Goal: Information Seeking & Learning: Learn about a topic

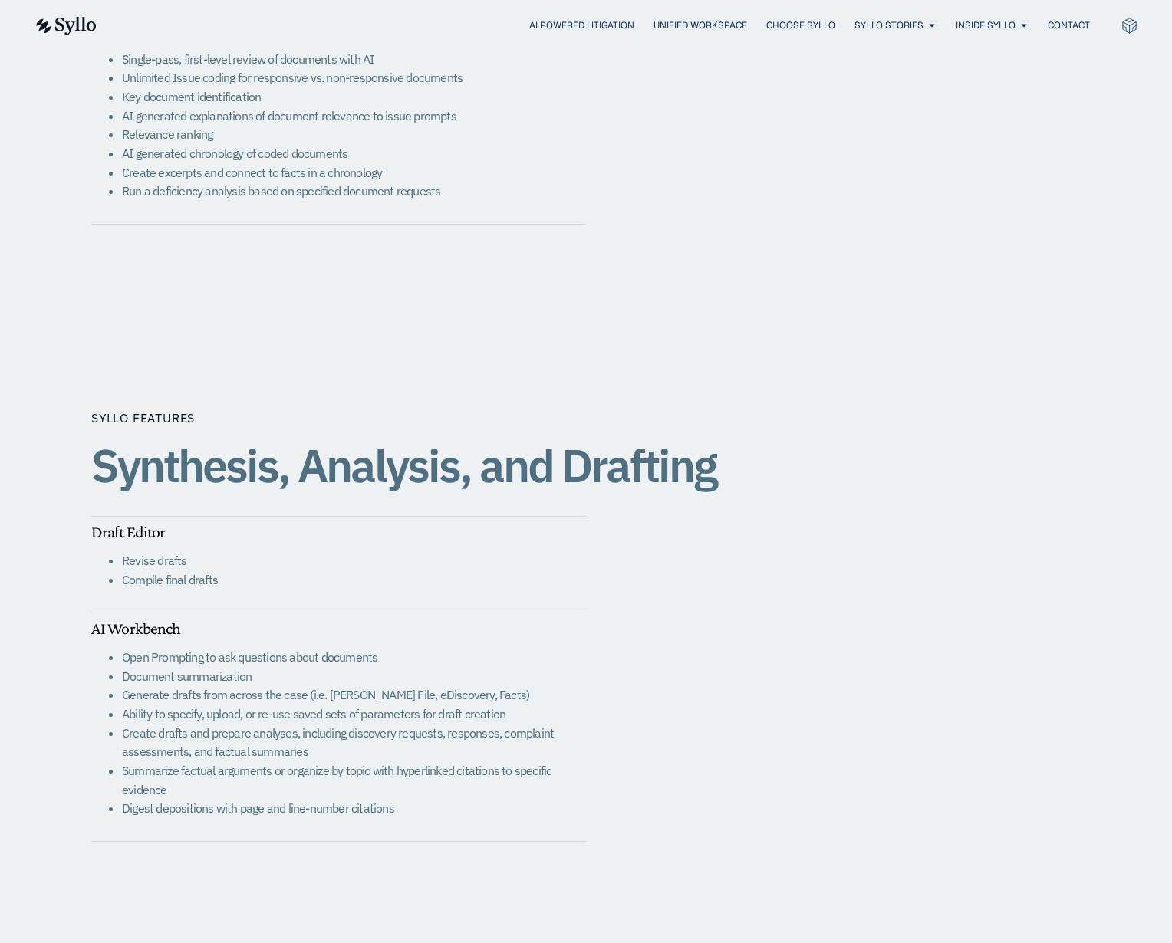
scroll to position [2123, 0]
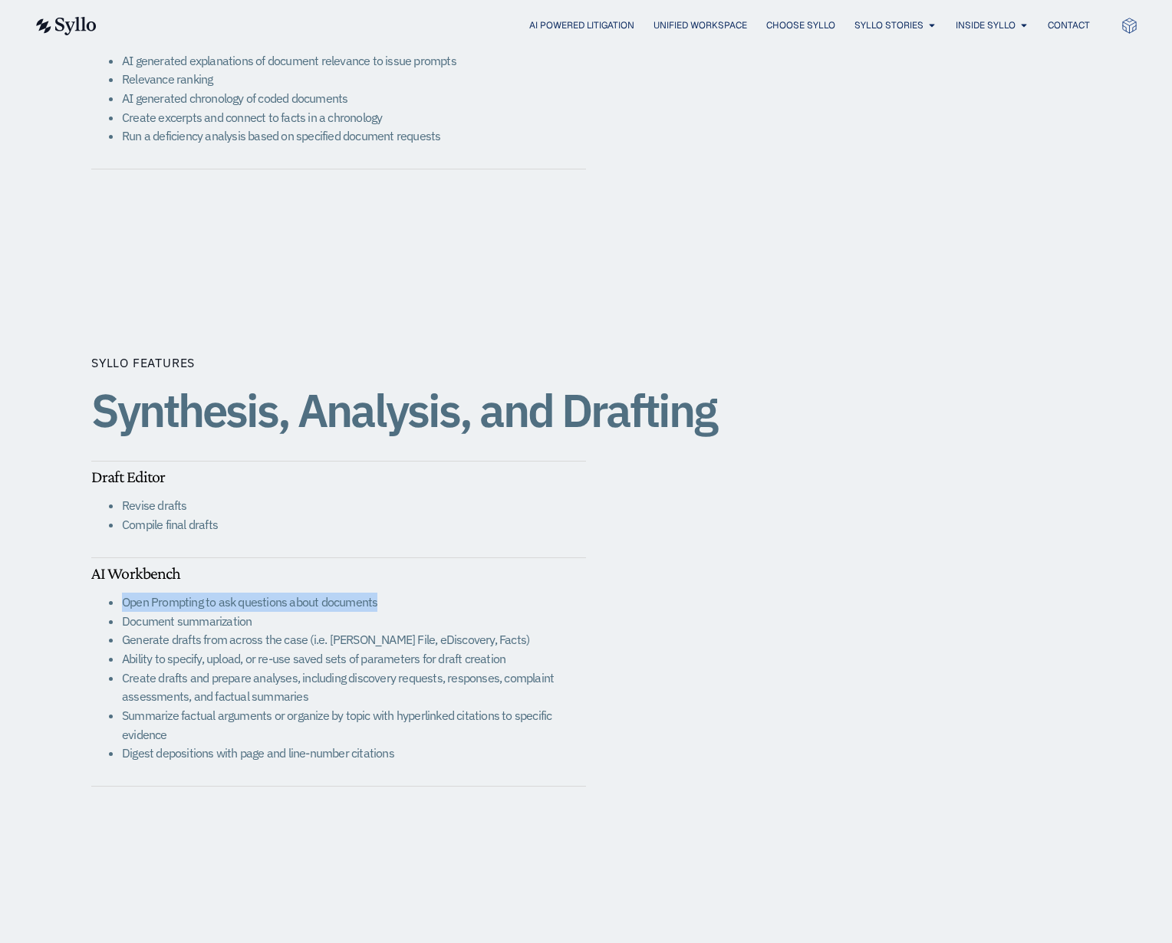
drag, startPoint x: 120, startPoint y: 603, endPoint x: 542, endPoint y: 602, distance: 421.1
click at [542, 602] on ul "Open Prompting to ask questions about documents Document summarization Generate…" at bounding box center [338, 678] width 495 height 170
click at [542, 602] on li "Open Prompting to ask questions about documents" at bounding box center [354, 602] width 464 height 19
drag, startPoint x: 216, startPoint y: 589, endPoint x: 95, endPoint y: 592, distance: 120.5
click at [95, 593] on ul "Open Prompting to ask questions about documents Document summarization Generate…" at bounding box center [338, 678] width 495 height 170
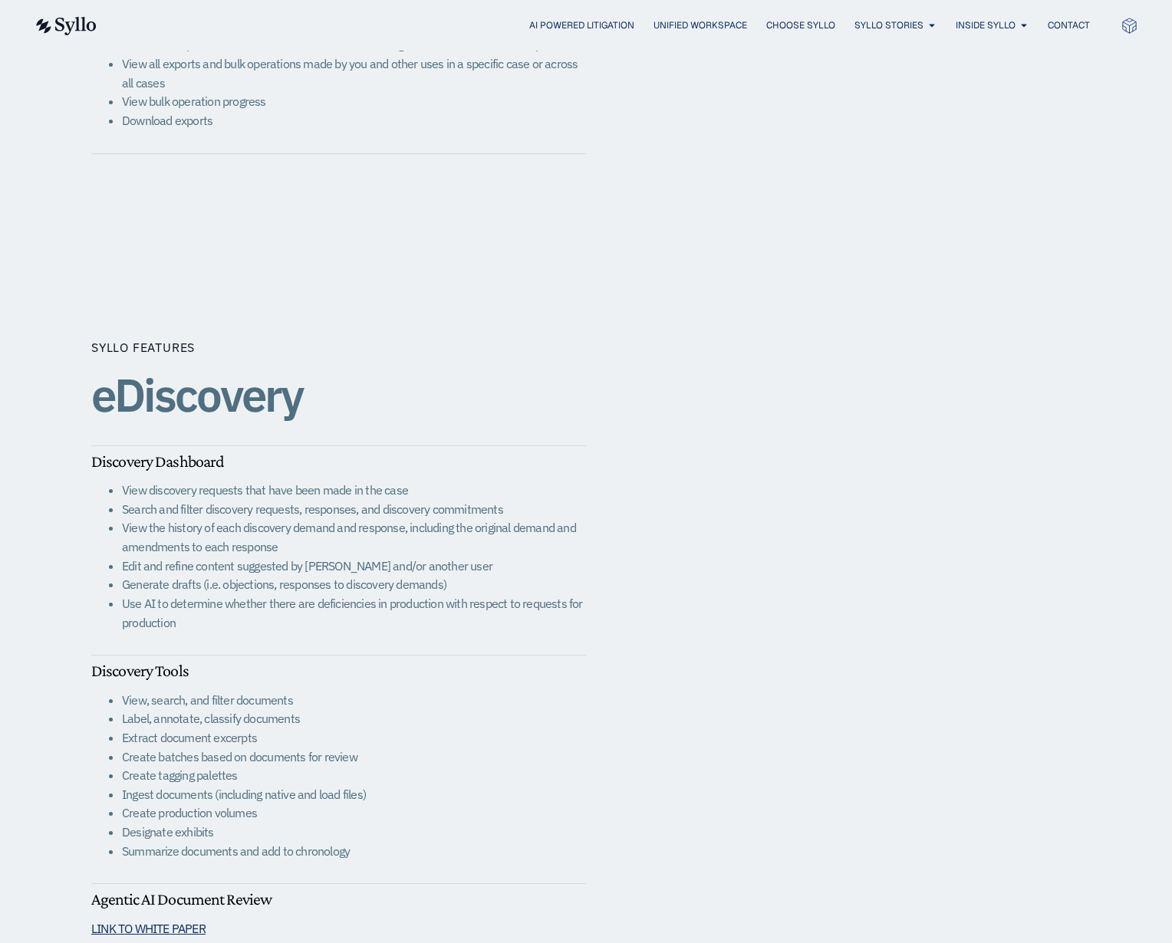
scroll to position [838, 0]
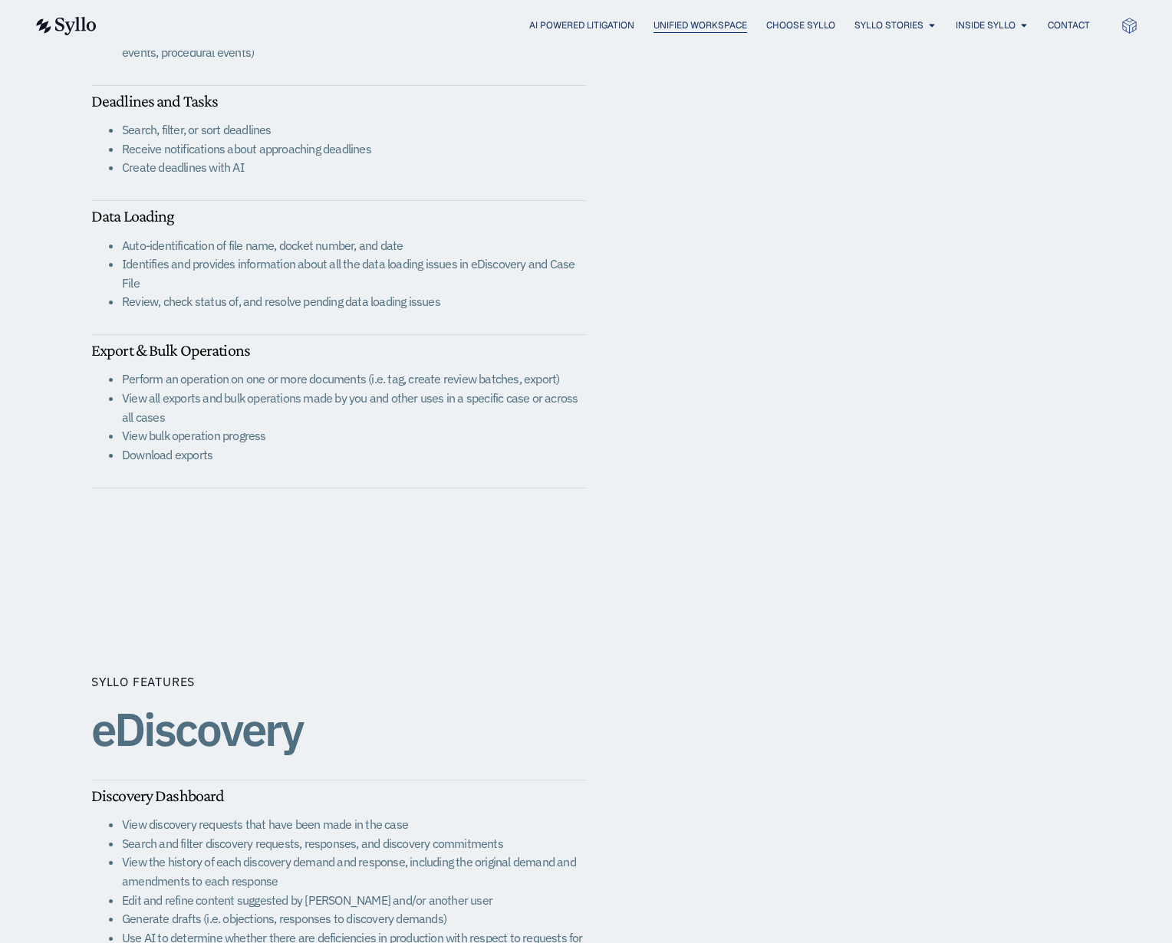
click at [696, 18] on span "Unified Workspace" at bounding box center [701, 25] width 94 height 14
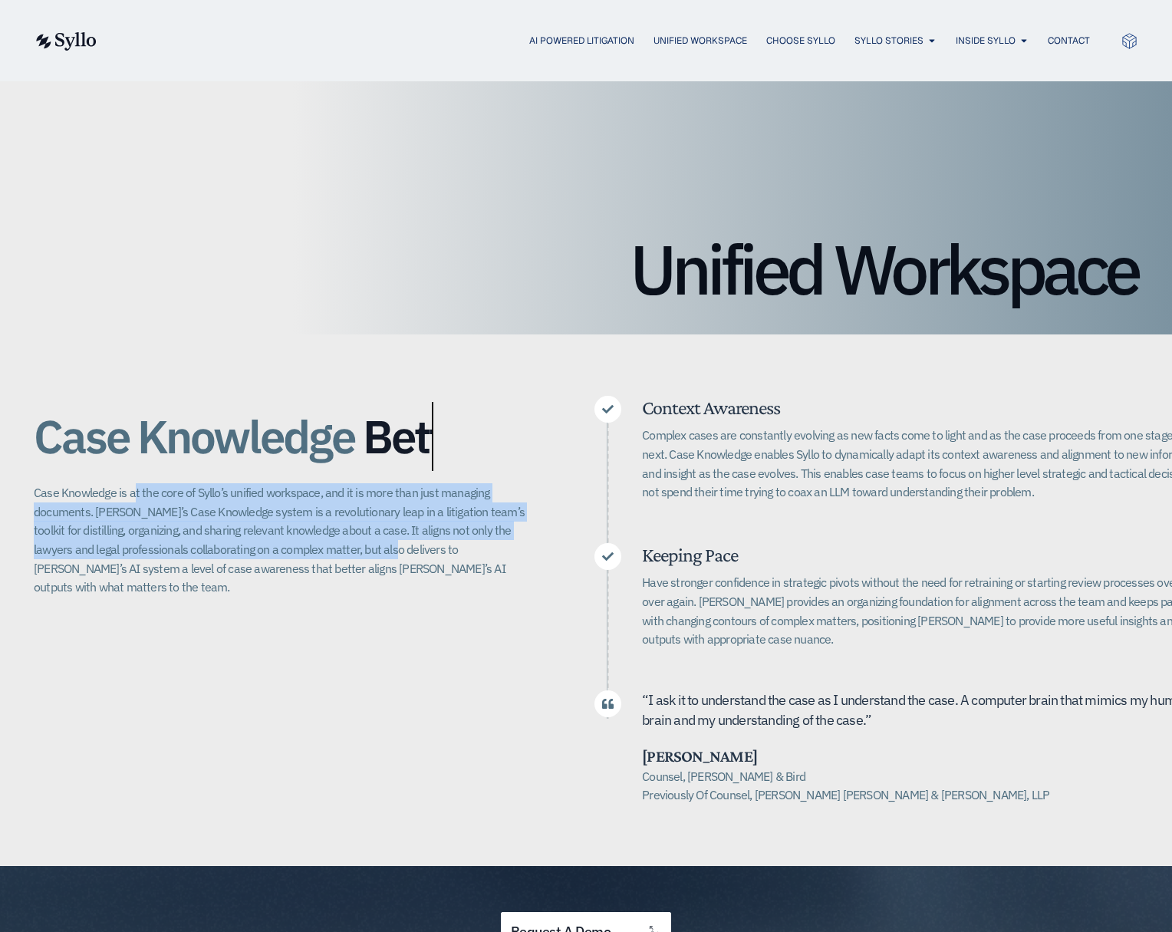
drag, startPoint x: 135, startPoint y: 499, endPoint x: 368, endPoint y: 548, distance: 238.3
click at [368, 548] on p "Case Knowledge is at the core of Syllo’s unified workspace, and it is more than…" at bounding box center [283, 540] width 499 height 114
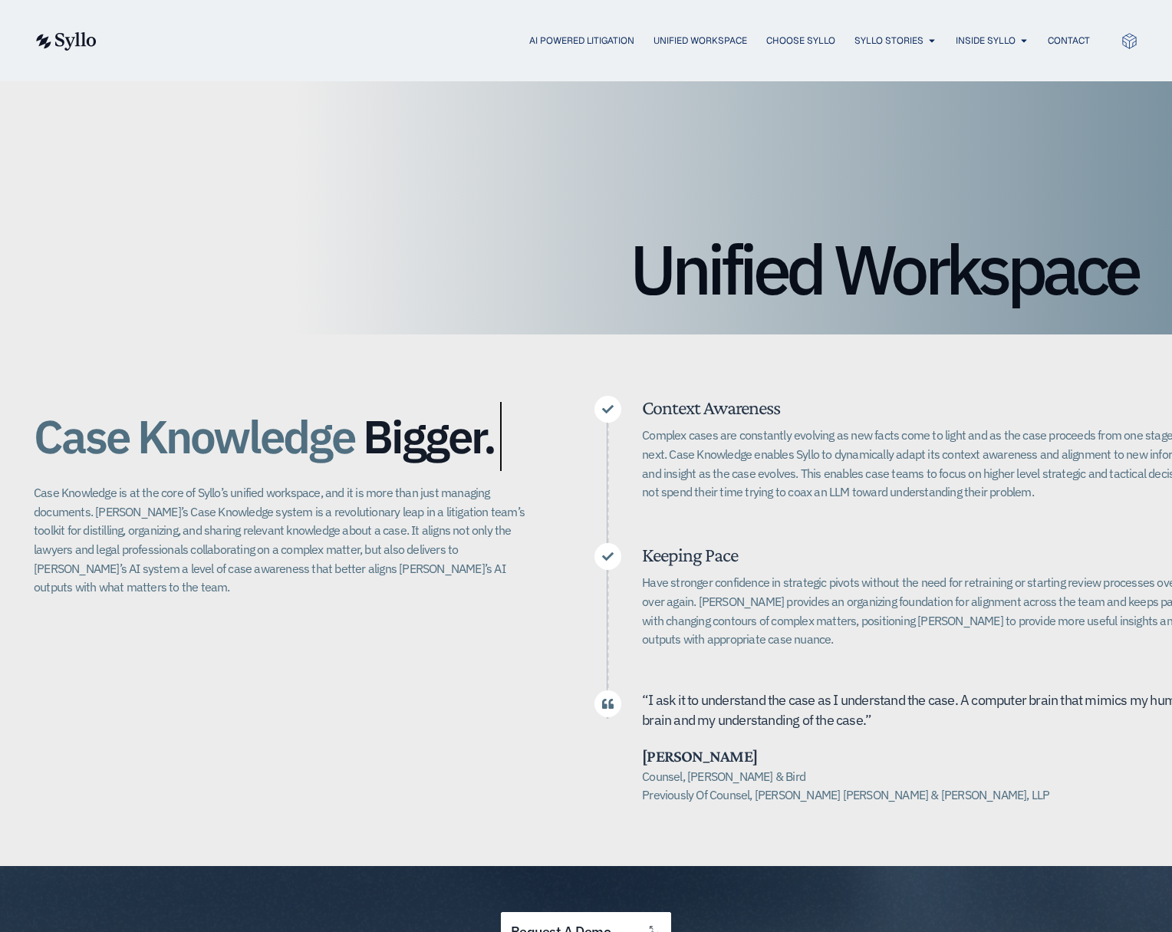
click at [896, 487] on p "Complex cases are constantly evolving as new facts come to light and as the cas…" at bounding box center [925, 464] width 566 height 76
drag, startPoint x: 1032, startPoint y: 488, endPoint x: 1151, endPoint y: 485, distance: 118.9
click at [1151, 485] on p "Complex cases are constantly evolving as new facts come to light and as the cas…" at bounding box center [925, 464] width 566 height 76
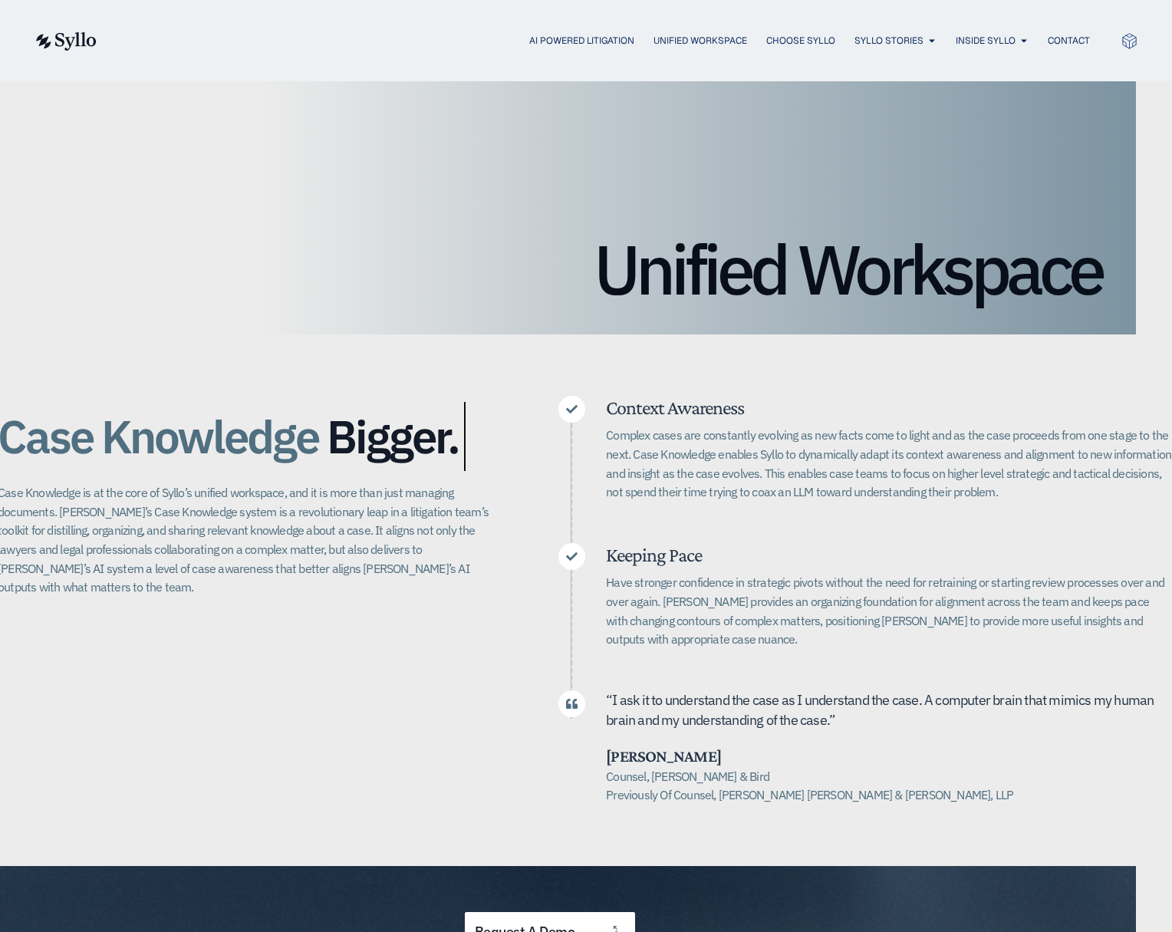
click at [929, 497] on p "Complex cases are constantly evolving as new facts come to light and as the cas…" at bounding box center [889, 464] width 566 height 76
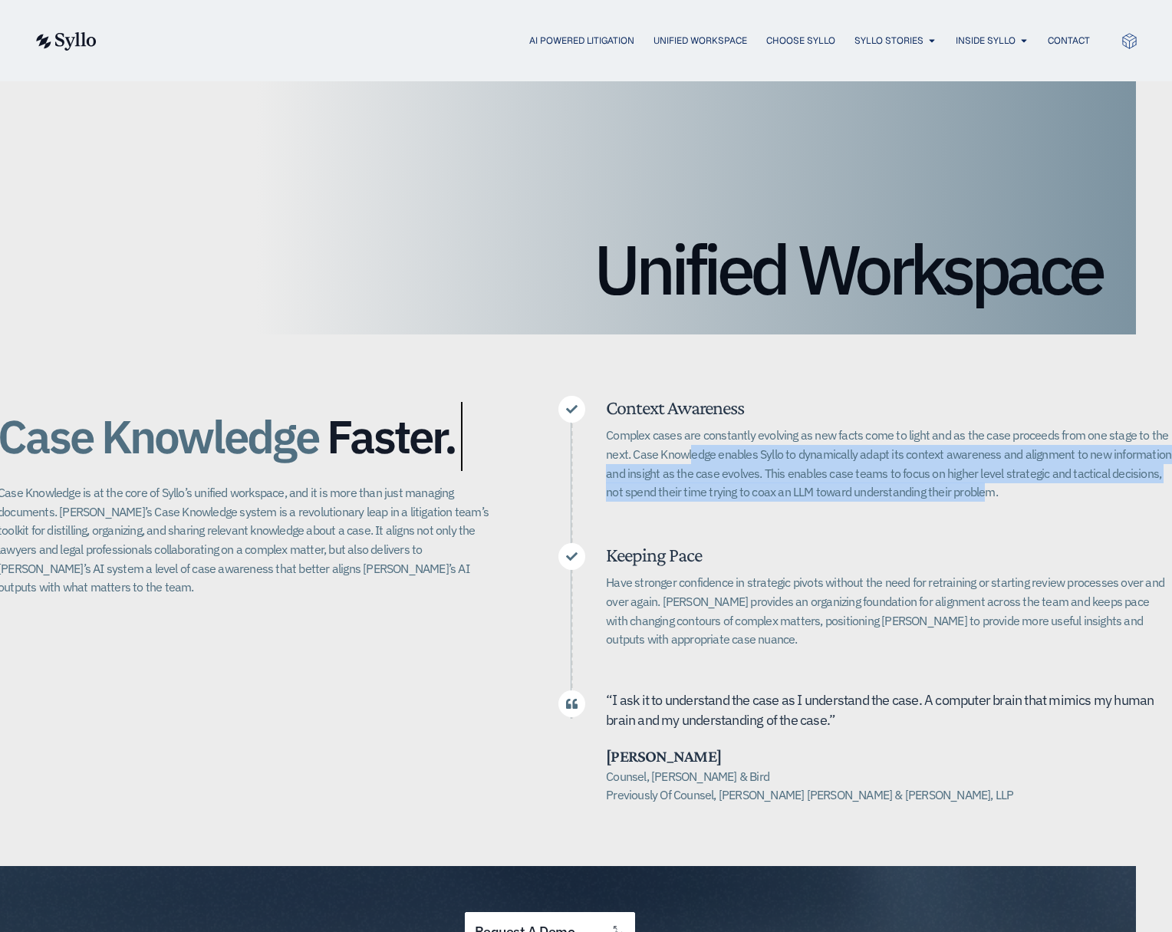
drag, startPoint x: 693, startPoint y: 451, endPoint x: 962, endPoint y: 495, distance: 272.9
click at [963, 495] on p "Complex cases are constantly evolving as new facts come to light and as the cas…" at bounding box center [889, 464] width 566 height 76
click at [961, 489] on p "Complex cases are constantly evolving as new facts come to light and as the cas…" at bounding box center [889, 464] width 566 height 76
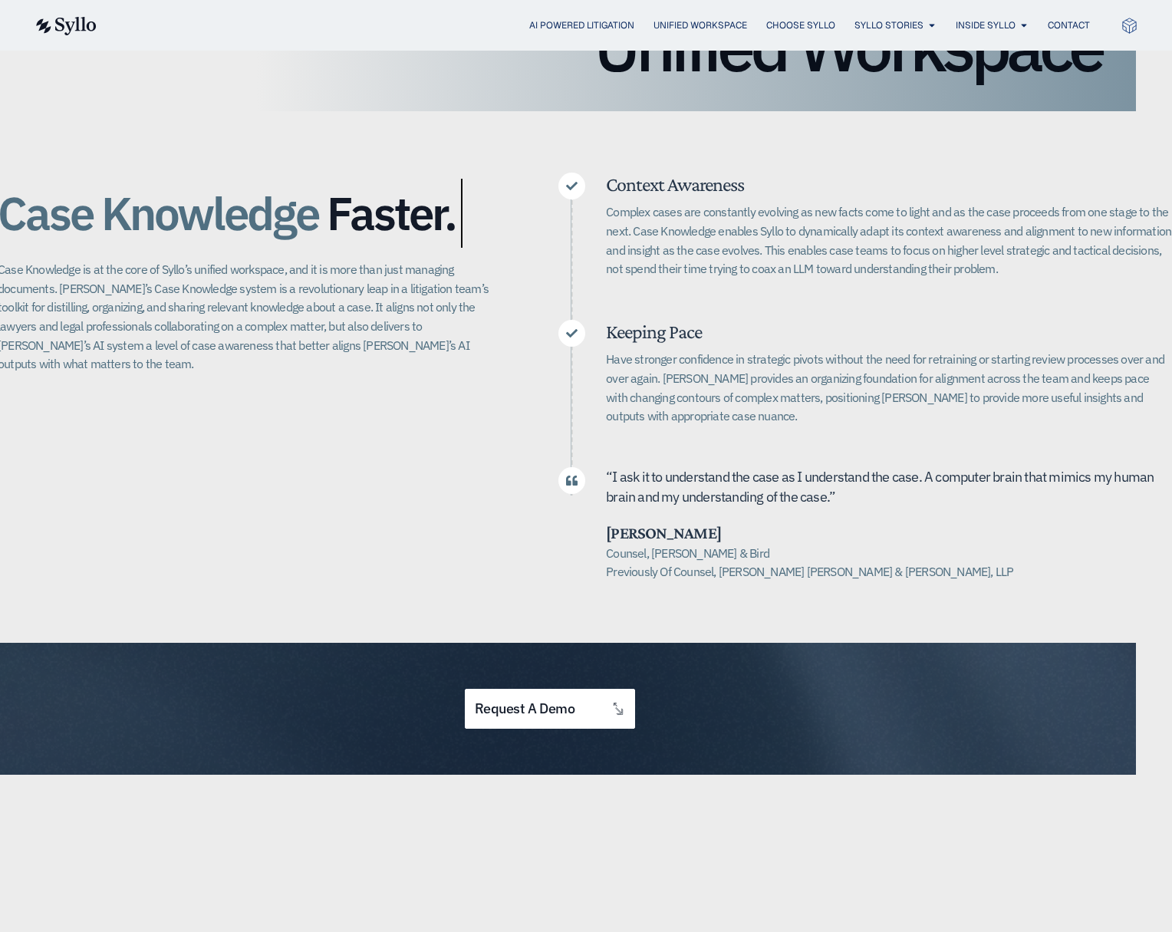
scroll to position [242, 36]
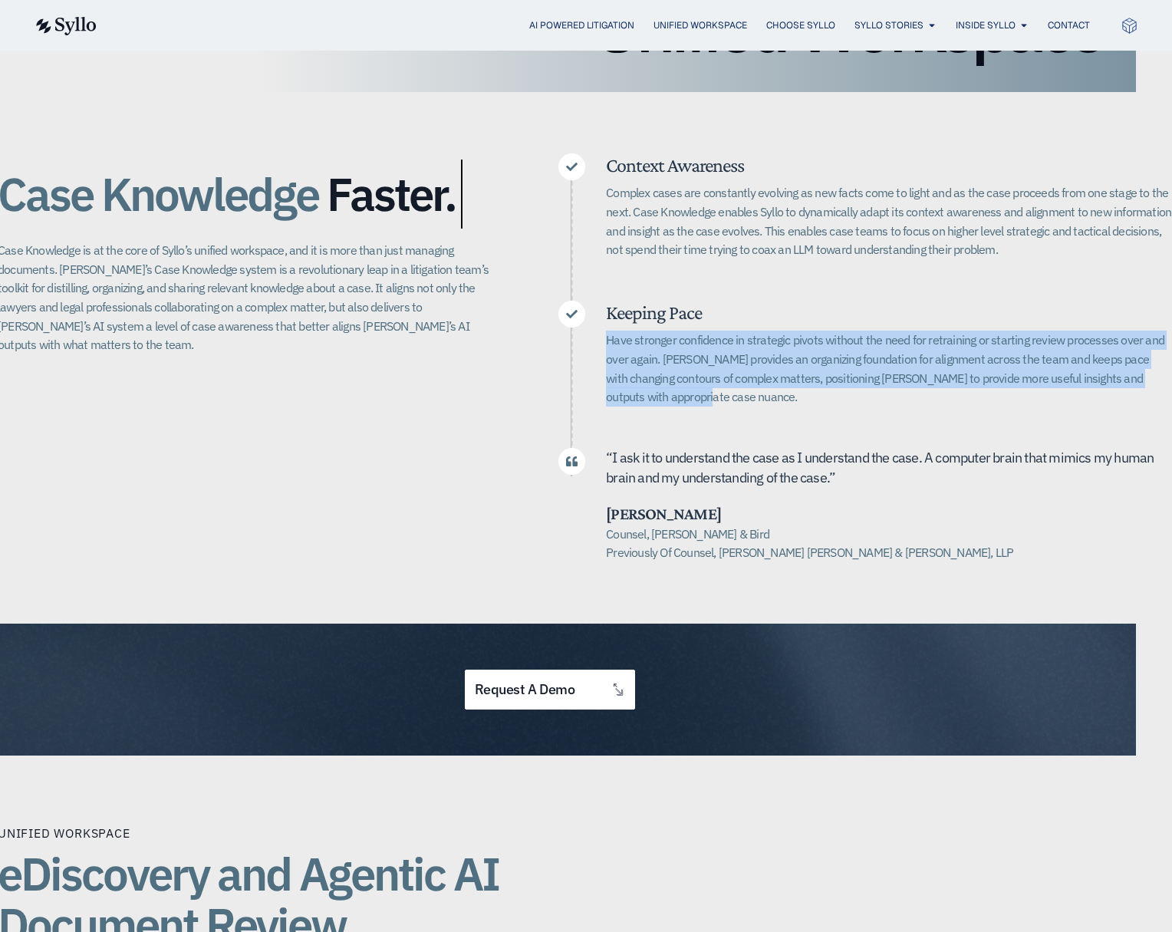
drag, startPoint x: 607, startPoint y: 333, endPoint x: 940, endPoint y: 413, distance: 342.3
click at [940, 413] on div "Have stronger confidence in strategic pivots without the need for retraining or…" at bounding box center [889, 374] width 566 height 87
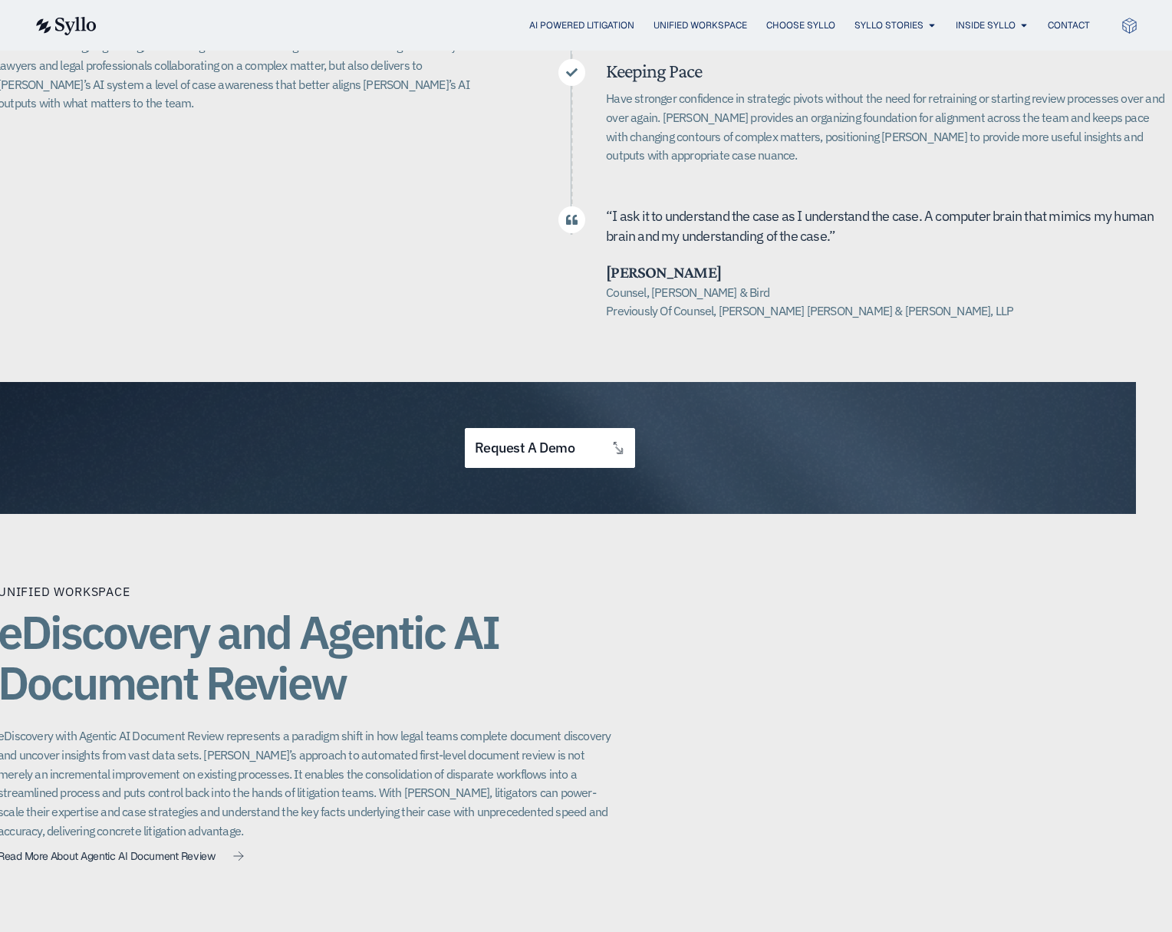
scroll to position [486, 36]
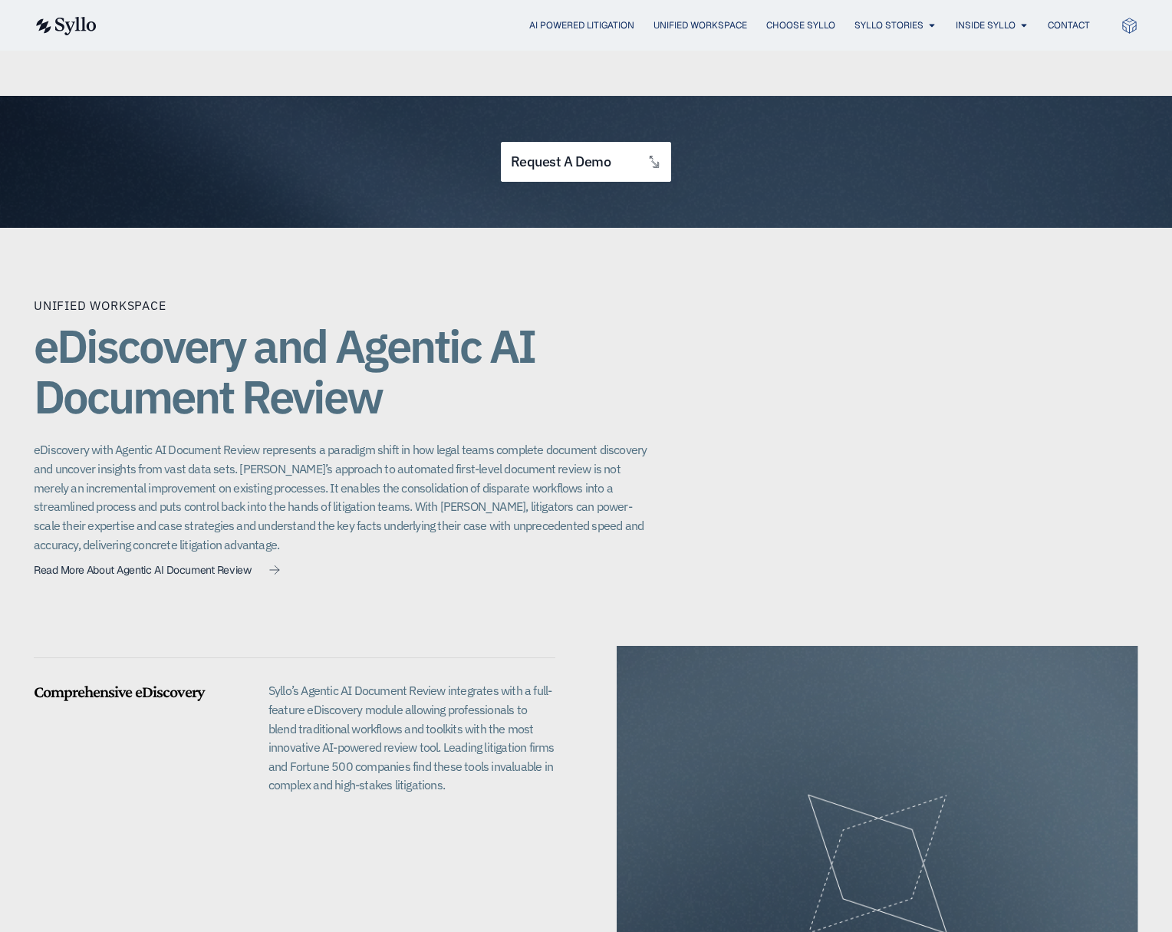
scroll to position [775, 0]
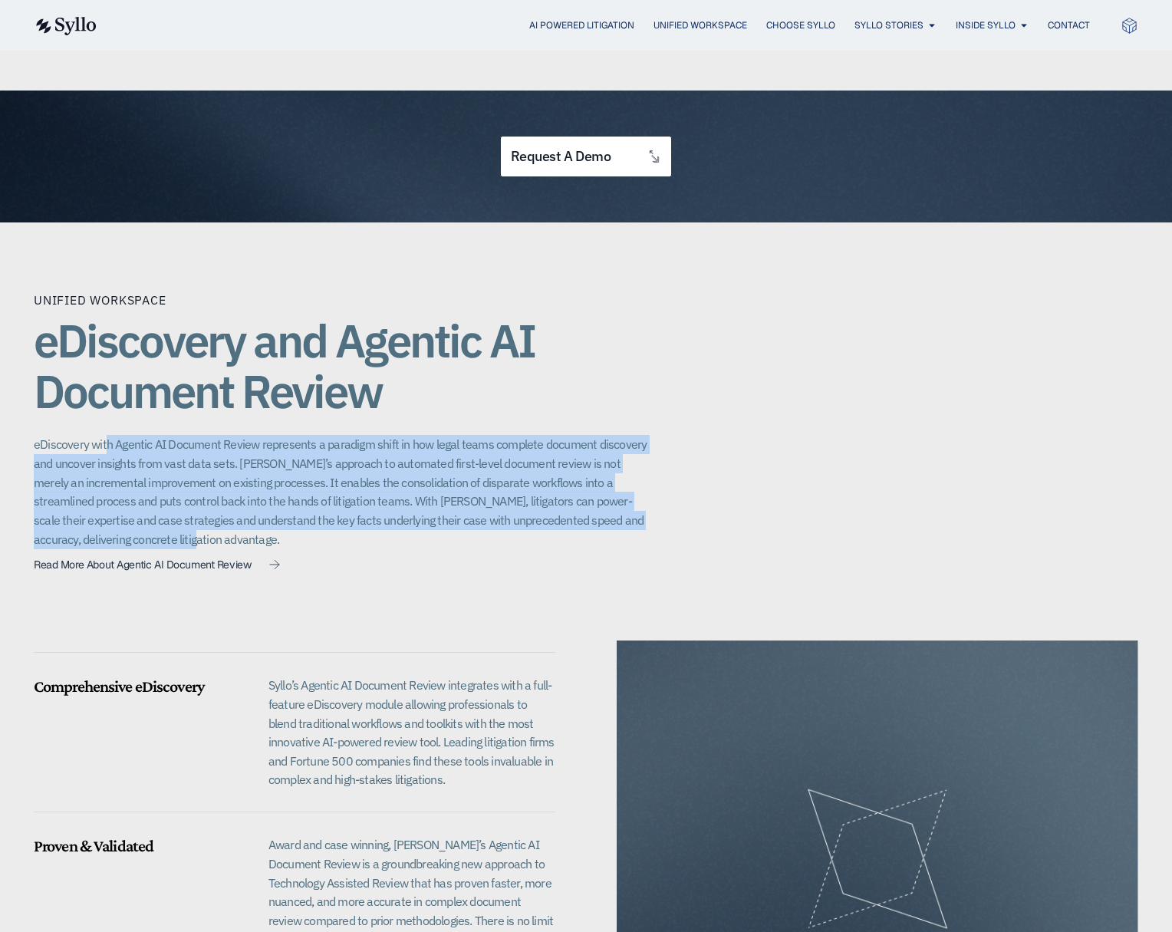
drag, startPoint x: 265, startPoint y: 440, endPoint x: 647, endPoint y: 540, distance: 395.0
click at [647, 540] on div "Unified Workspace eDiscovery and Agentic AI Document Review eDiscovery with Age…" at bounding box center [586, 680] width 1105 height 916
drag, startPoint x: 620, startPoint y: 479, endPoint x: 608, endPoint y: 416, distance: 64.7
click at [608, 416] on div "Unified Workspace eDiscovery and Agentic AI Document Review eDiscovery with Age…" at bounding box center [341, 435] width 614 height 288
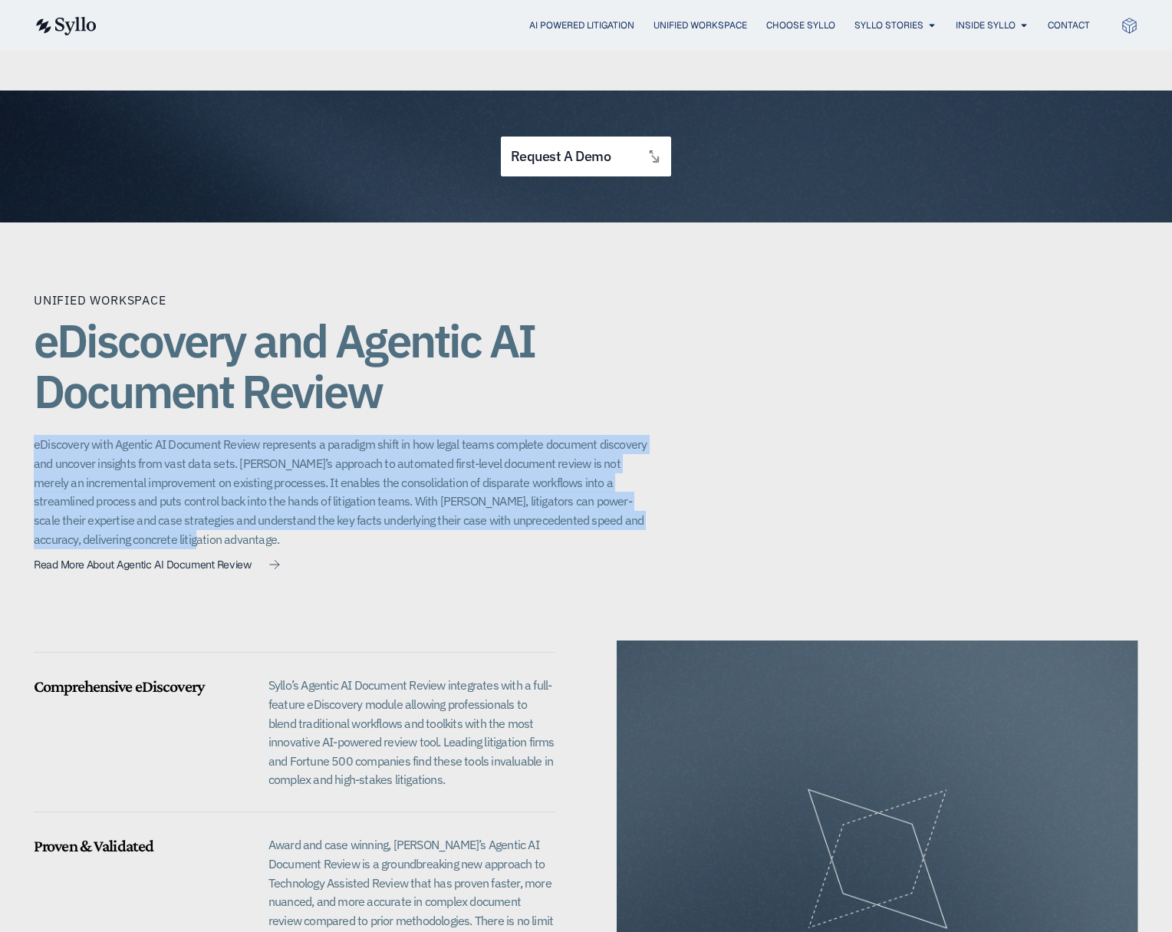
click at [608, 416] on h1 "eDiscovery and Agentic AI Document Review" at bounding box center [341, 365] width 614 height 101
drag, startPoint x: 608, startPoint y: 416, endPoint x: 598, endPoint y: 548, distance: 133.1
click at [598, 548] on div "Unified Workspace eDiscovery and Agentic AI Document Review eDiscovery with Age…" at bounding box center [341, 435] width 614 height 288
drag, startPoint x: 586, startPoint y: 538, endPoint x: 594, endPoint y: 414, distance: 124.5
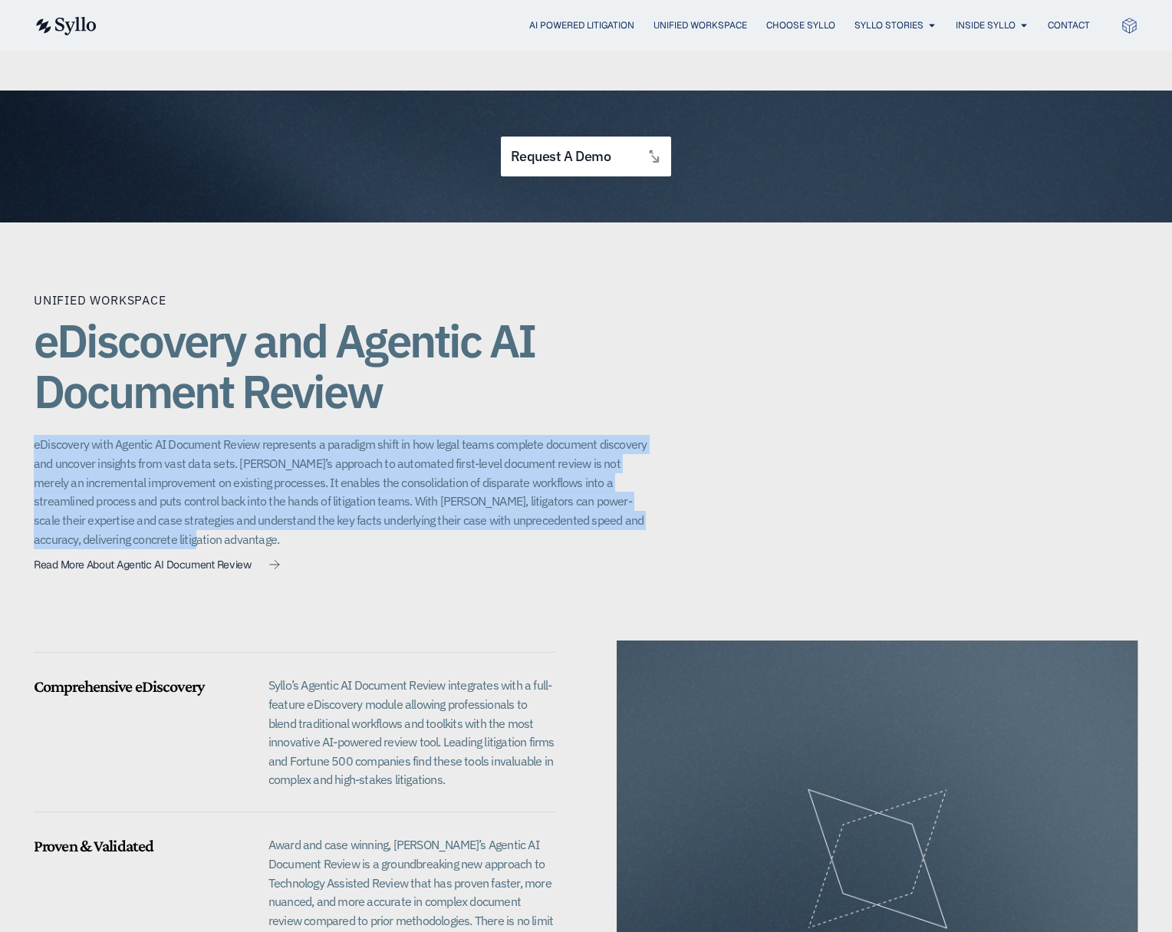
click at [594, 389] on div "Unified Workspace eDiscovery and Agentic AI Document Review eDiscovery with Age…" at bounding box center [341, 435] width 614 height 288
click at [594, 430] on div "Unified Workspace eDiscovery and Agentic AI Document Review eDiscovery with Age…" at bounding box center [341, 435] width 614 height 288
drag, startPoint x: 594, startPoint y: 430, endPoint x: 591, endPoint y: 559, distance: 128.9
click at [591, 559] on div "Unified Workspace eDiscovery and Agentic AI Document Review eDiscovery with Age…" at bounding box center [341, 435] width 614 height 288
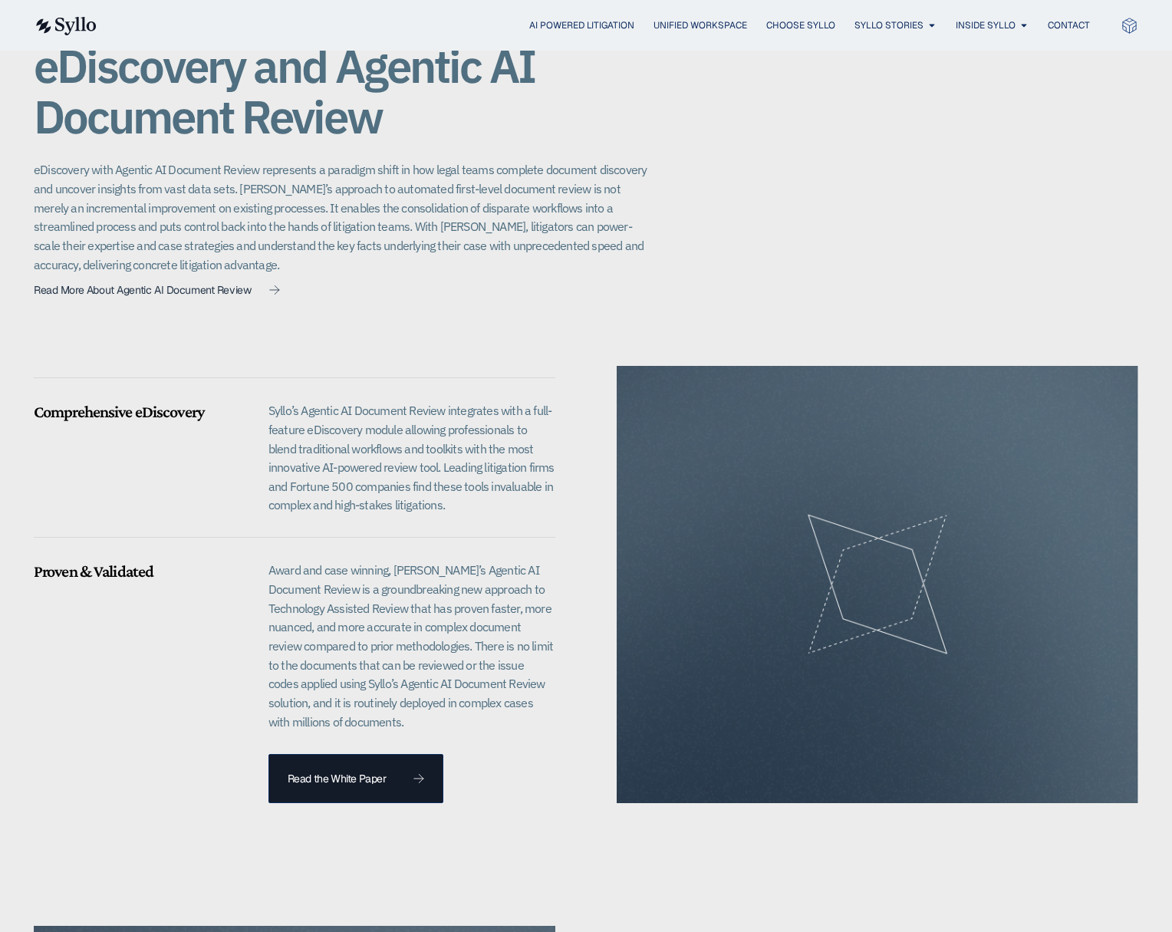
scroll to position [1053, 0]
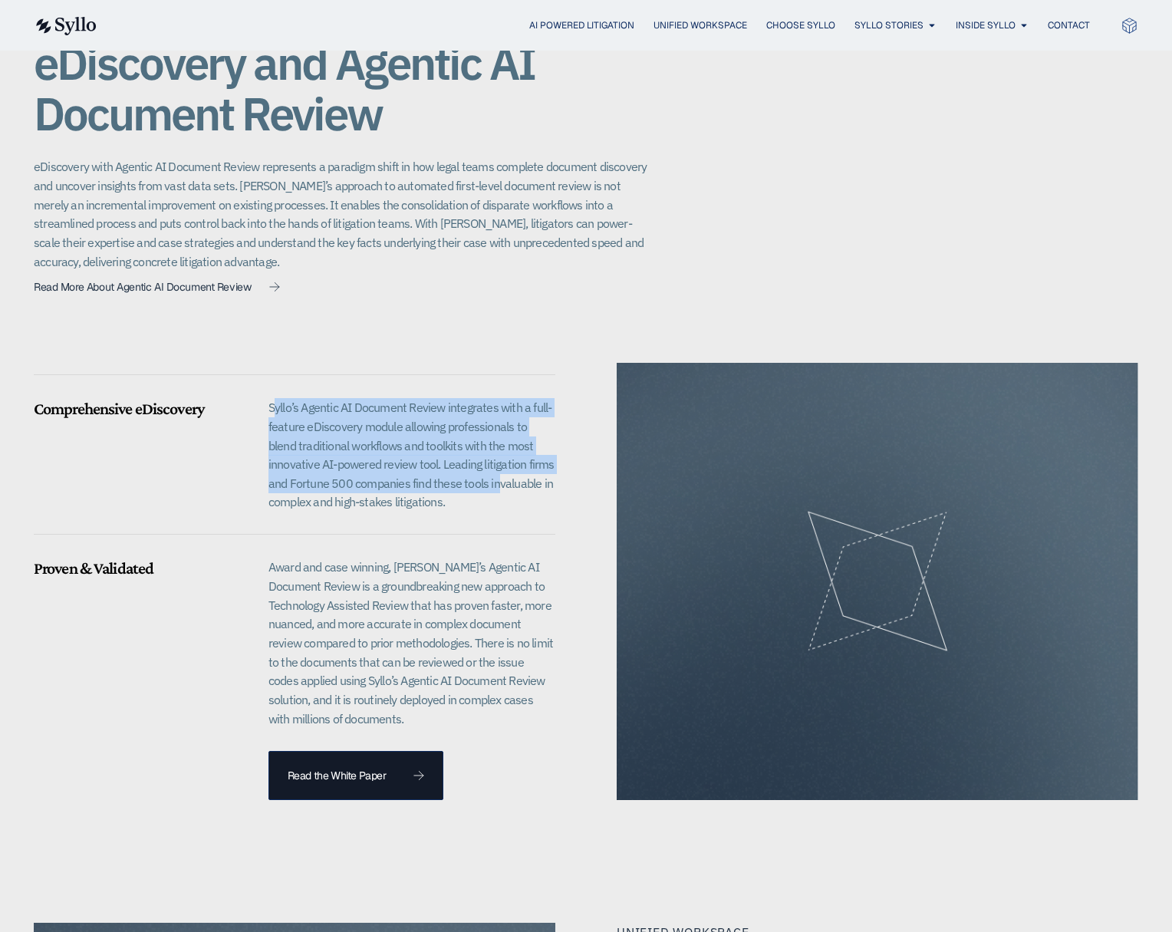
drag, startPoint x: 272, startPoint y: 403, endPoint x: 476, endPoint y: 491, distance: 223.0
click at [476, 491] on p "Syllo’s Agentic AI Document Review integrates with a full-feature eDiscovery mo…" at bounding box center [411, 455] width 287 height 114
click at [476, 492] on p "Syllo’s Agentic AI Document Review integrates with a full-feature eDiscovery mo…" at bounding box center [411, 455] width 287 height 114
drag, startPoint x: 297, startPoint y: 476, endPoint x: 275, endPoint y: 407, distance: 72.3
click at [275, 407] on p "Syllo’s Agentic AI Document Review integrates with a full-feature eDiscovery mo…" at bounding box center [411, 455] width 287 height 114
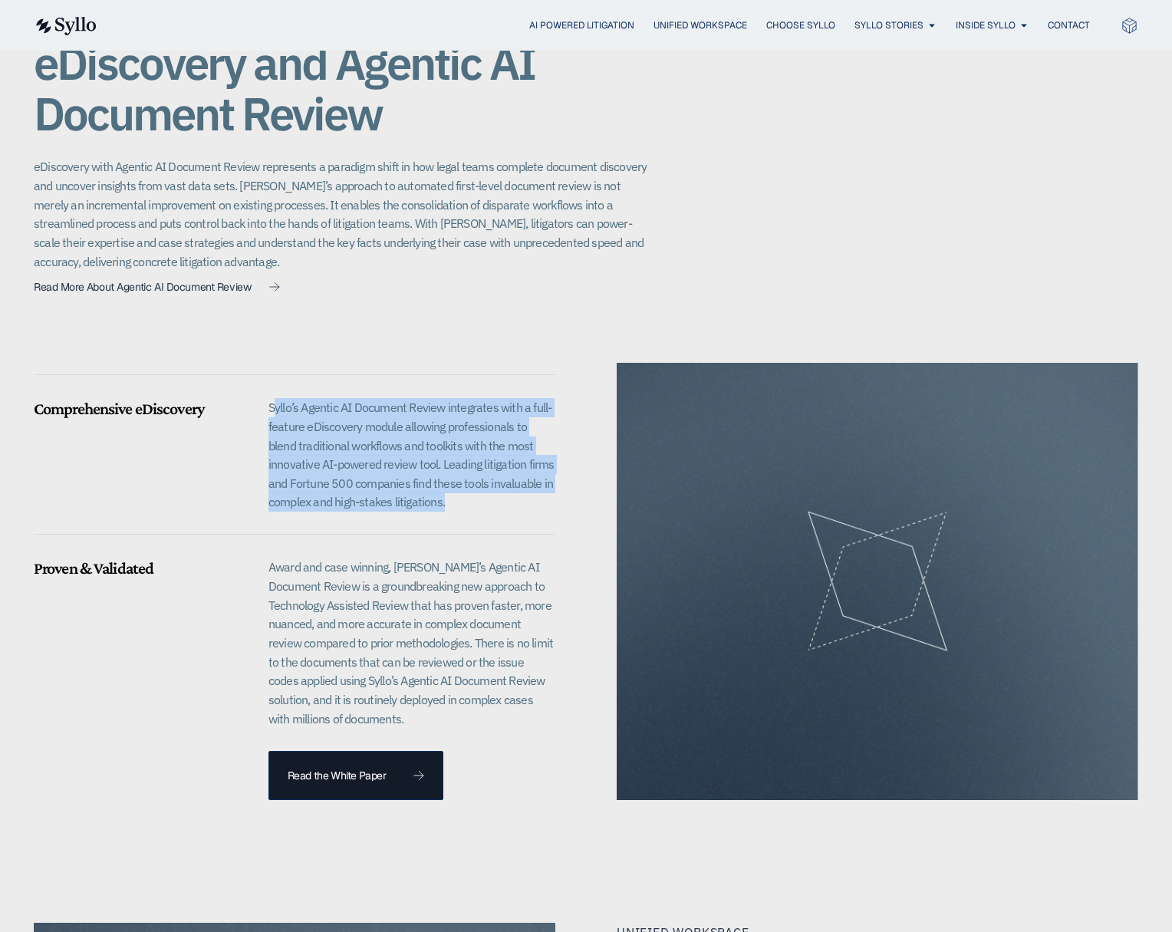
click at [275, 407] on p "Syllo’s Agentic AI Document Review integrates with a full-feature eDiscovery mo…" at bounding box center [411, 455] width 287 height 114
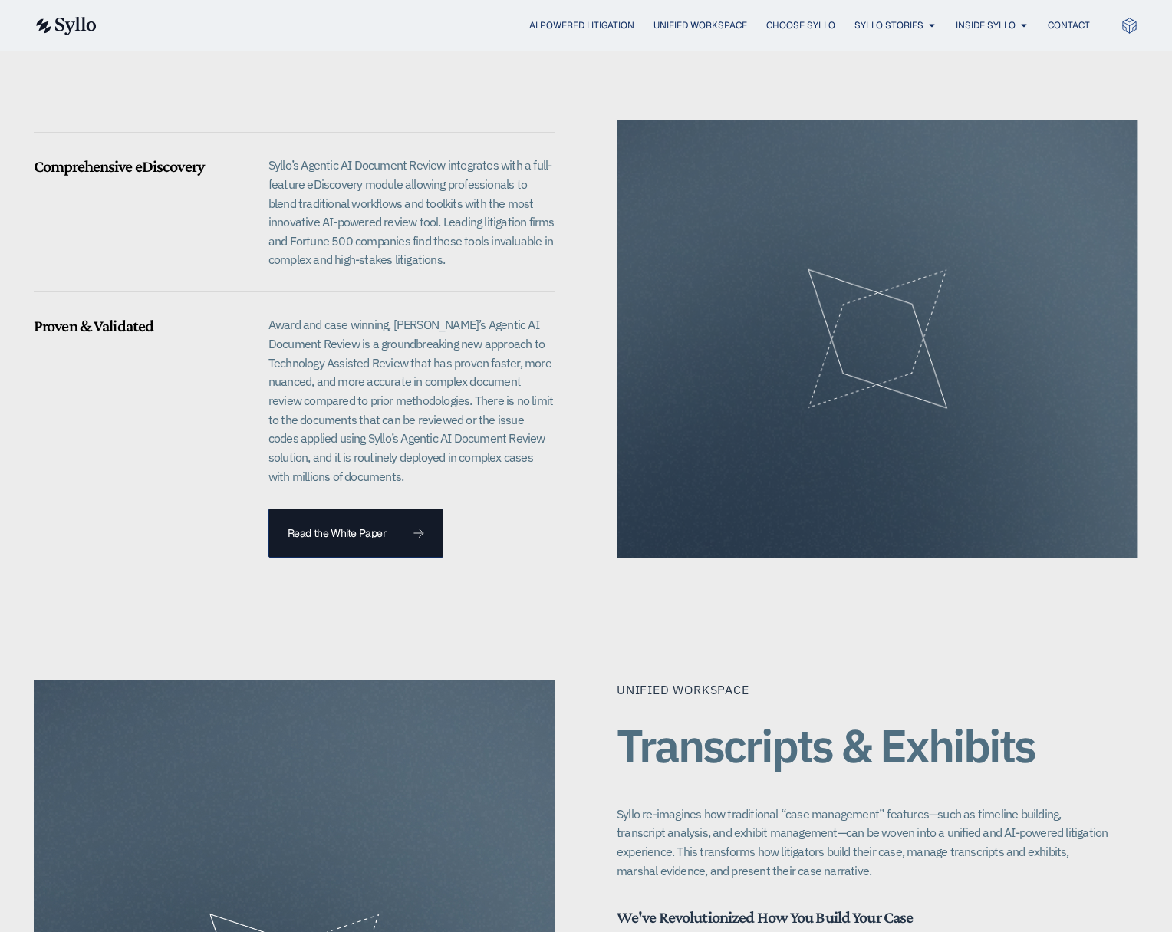
scroll to position [1315, 0]
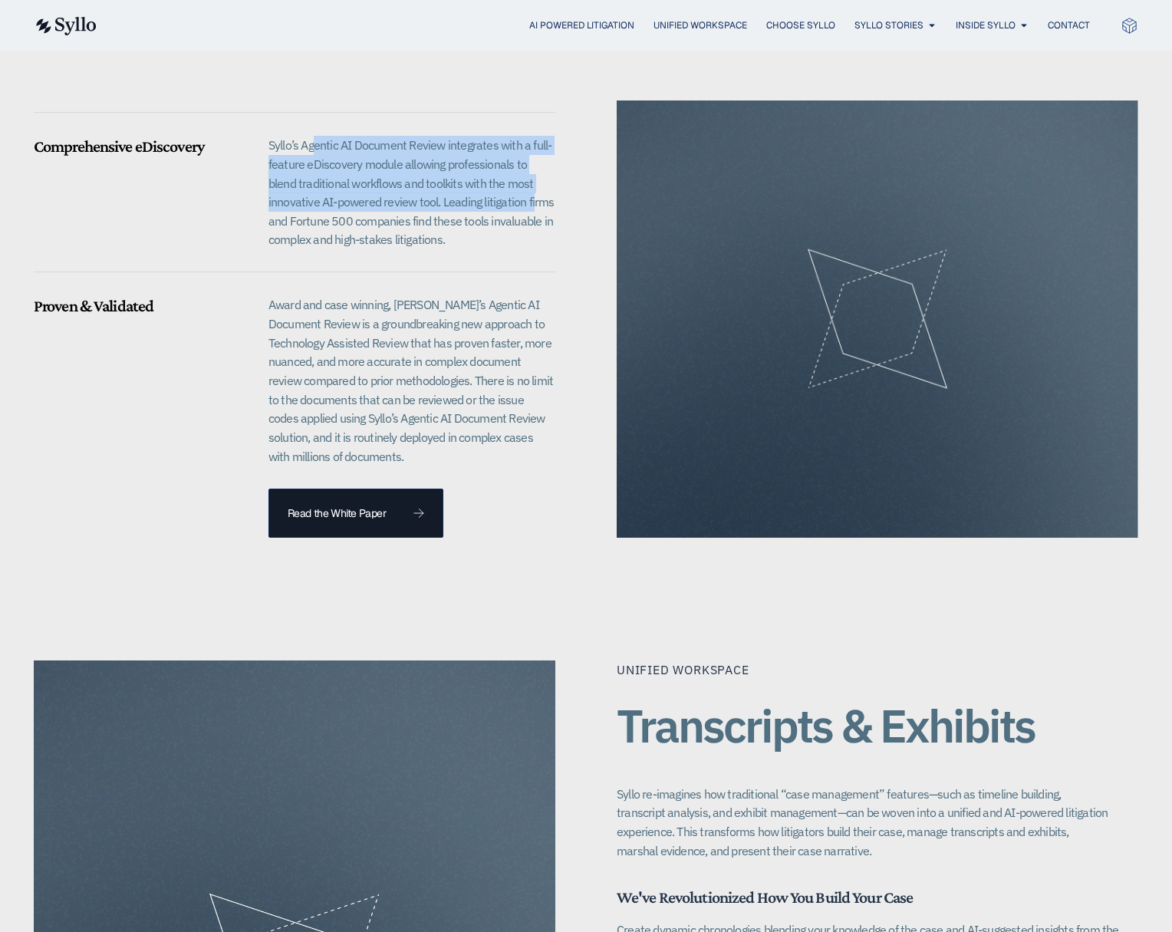
drag, startPoint x: 314, startPoint y: 147, endPoint x: 535, endPoint y: 232, distance: 237.5
click at [535, 232] on p "Syllo’s Agentic AI Document Review integrates with a full-feature eDiscovery mo…" at bounding box center [411, 193] width 287 height 114
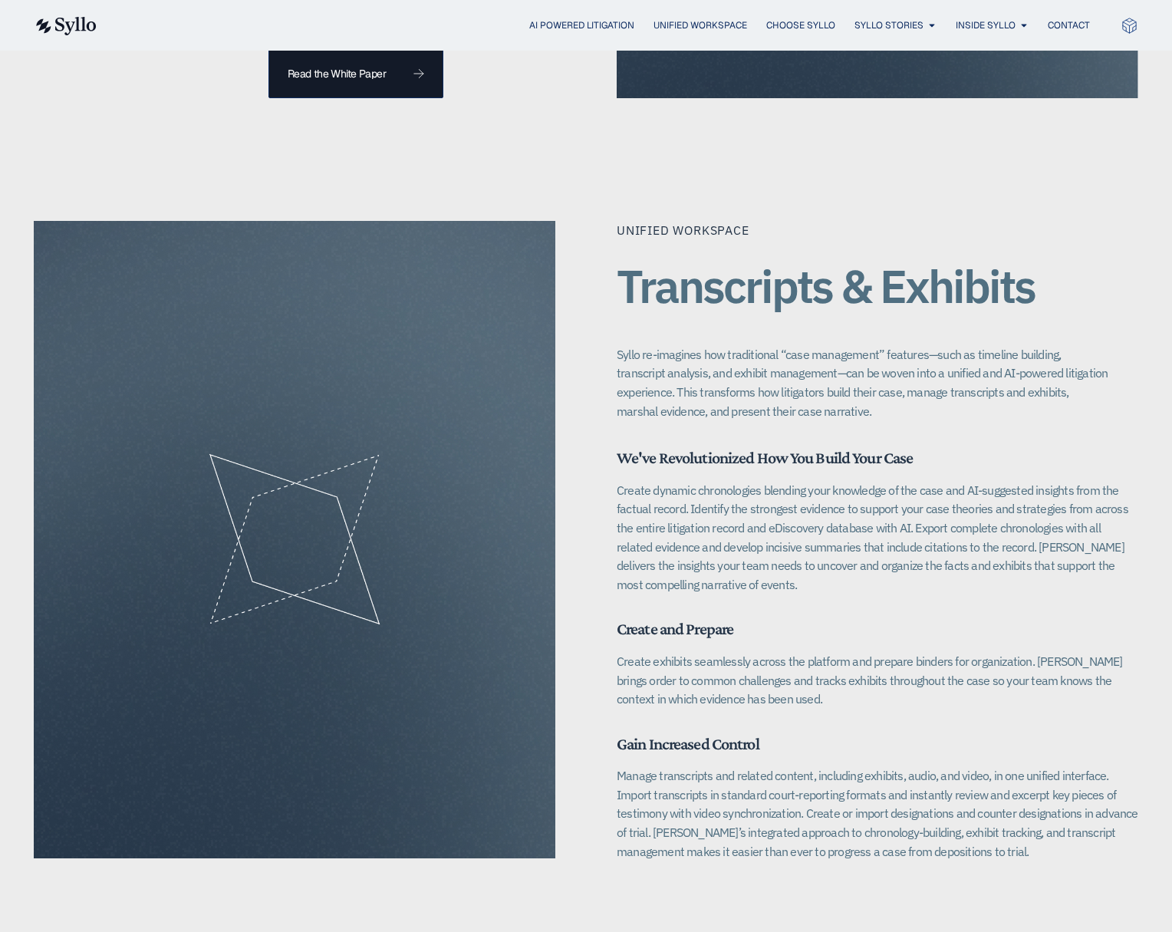
scroll to position [1806, 0]
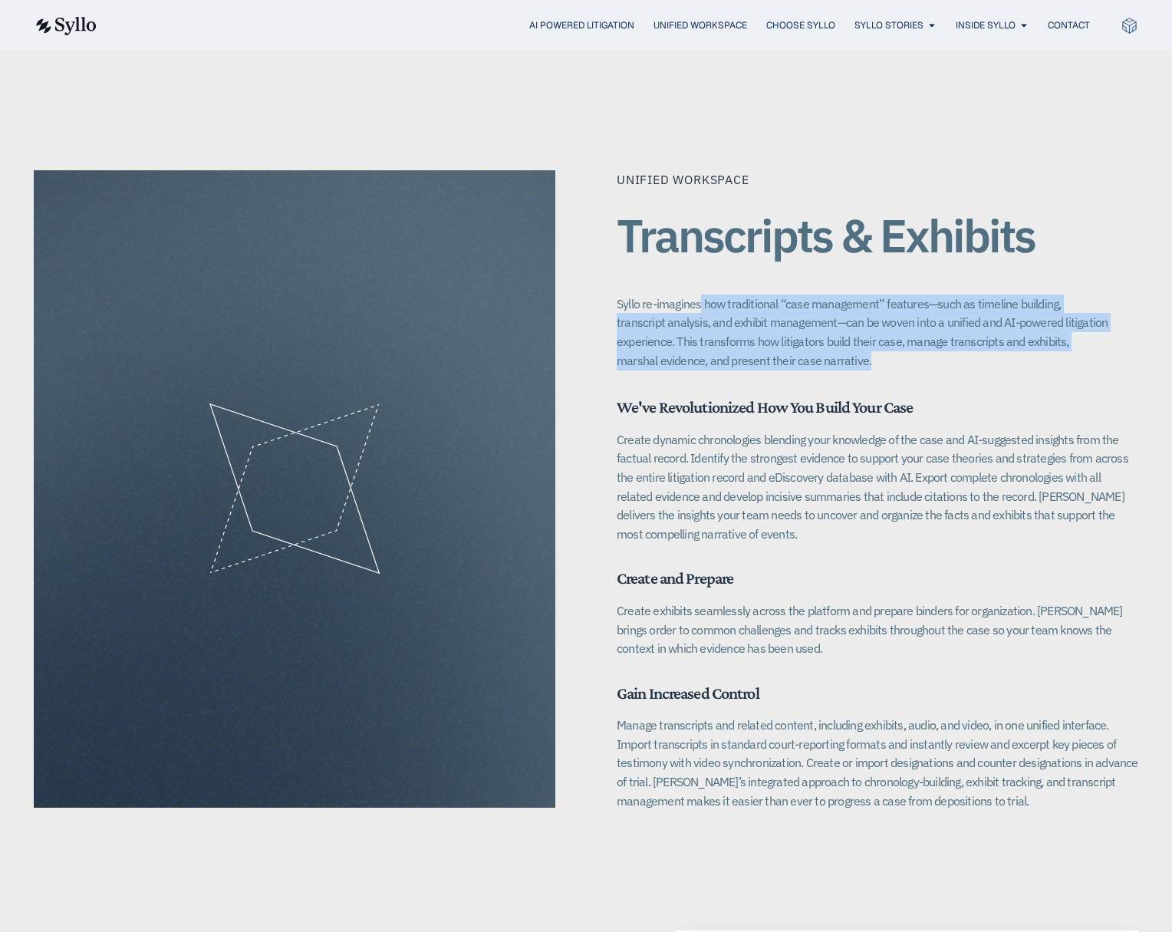
drag, startPoint x: 714, startPoint y: 307, endPoint x: 958, endPoint y: 354, distance: 248.4
click at [958, 354] on p "Syllo re-imagines how traditional “case management” features—such as timeline b…" at bounding box center [864, 333] width 494 height 76
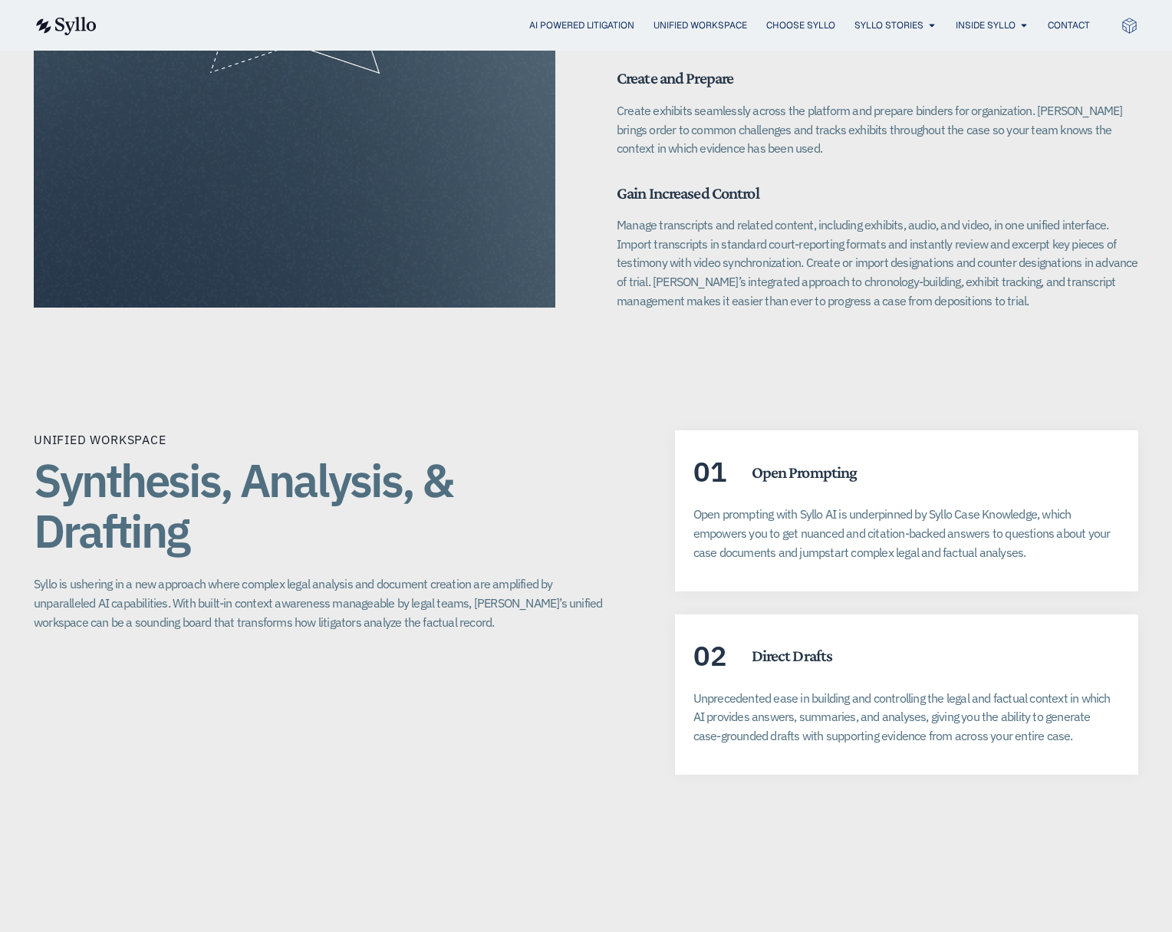
scroll to position [2398, 0]
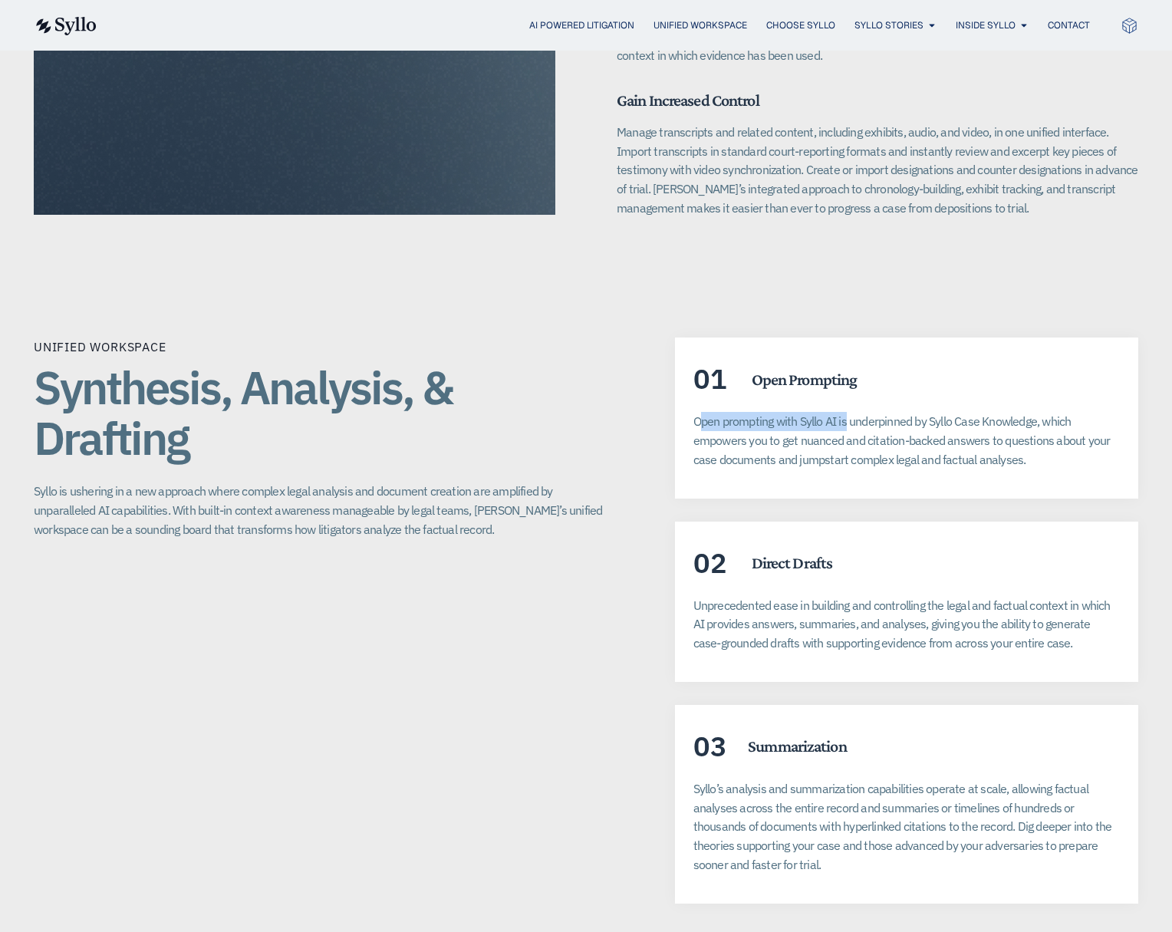
drag, startPoint x: 698, startPoint y: 424, endPoint x: 848, endPoint y: 425, distance: 150.3
click at [848, 425] on p "Open prompting with Syllo AI is underpinned by Syllo Case Knowledge, which empo…" at bounding box center [906, 440] width 426 height 57
drag, startPoint x: 949, startPoint y: 420, endPoint x: 1088, endPoint y: 416, distance: 138.9
click at [1088, 416] on p "Open prompting with Syllo AI is underpinned by Syllo Case Knowledge, which empo…" at bounding box center [906, 440] width 426 height 57
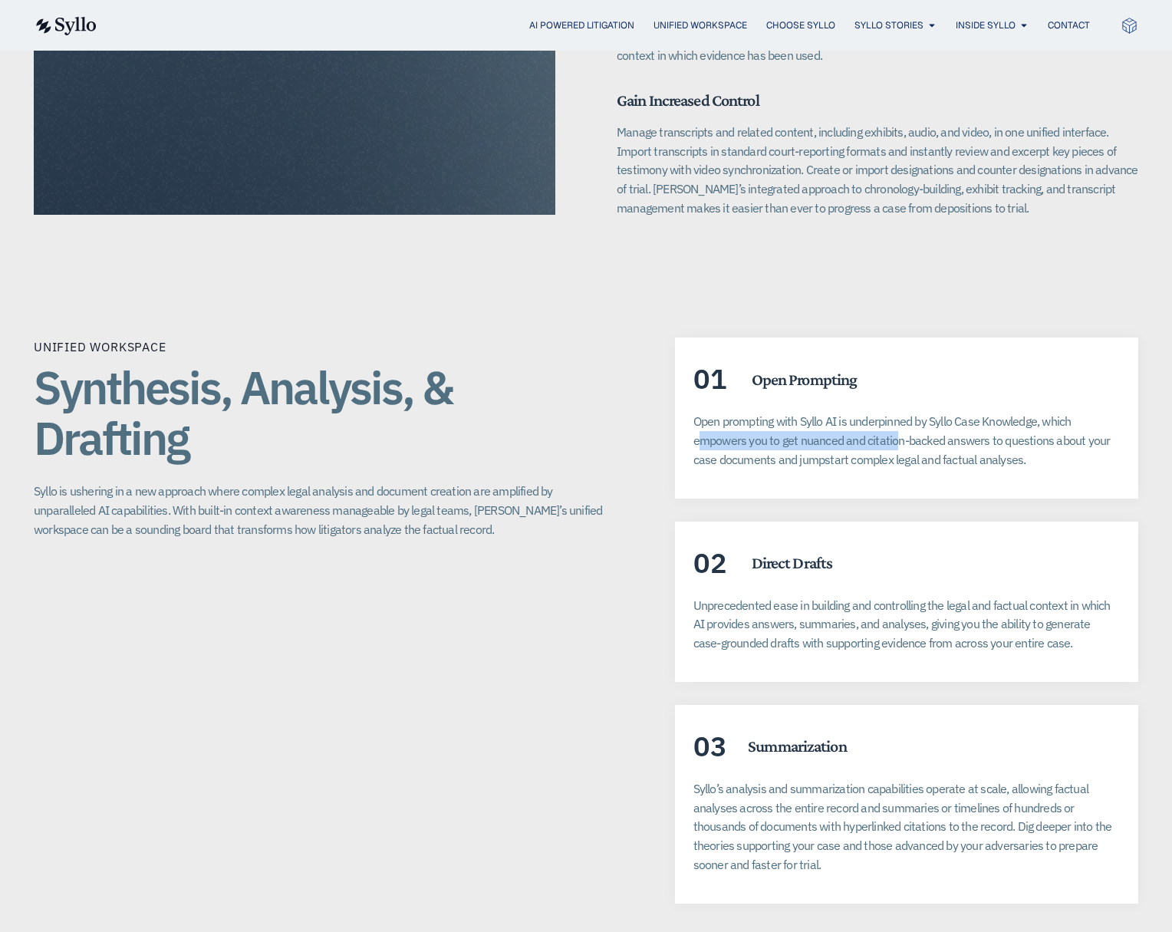
drag, startPoint x: 702, startPoint y: 439, endPoint x: 894, endPoint y: 437, distance: 192.5
click at [894, 437] on p "Open prompting with Syllo AI is underpinned by Syllo Case Knowledge, which empo…" at bounding box center [906, 440] width 426 height 57
drag, startPoint x: 948, startPoint y: 438, endPoint x: 1140, endPoint y: 437, distance: 191.8
click at [1140, 437] on div "Unified Workspace Synthesis, Analysis, & Drafting Syllo is ushering in a new ap…" at bounding box center [586, 620] width 1172 height 688
drag, startPoint x: 690, startPoint y: 450, endPoint x: 865, endPoint y: 453, distance: 175.7
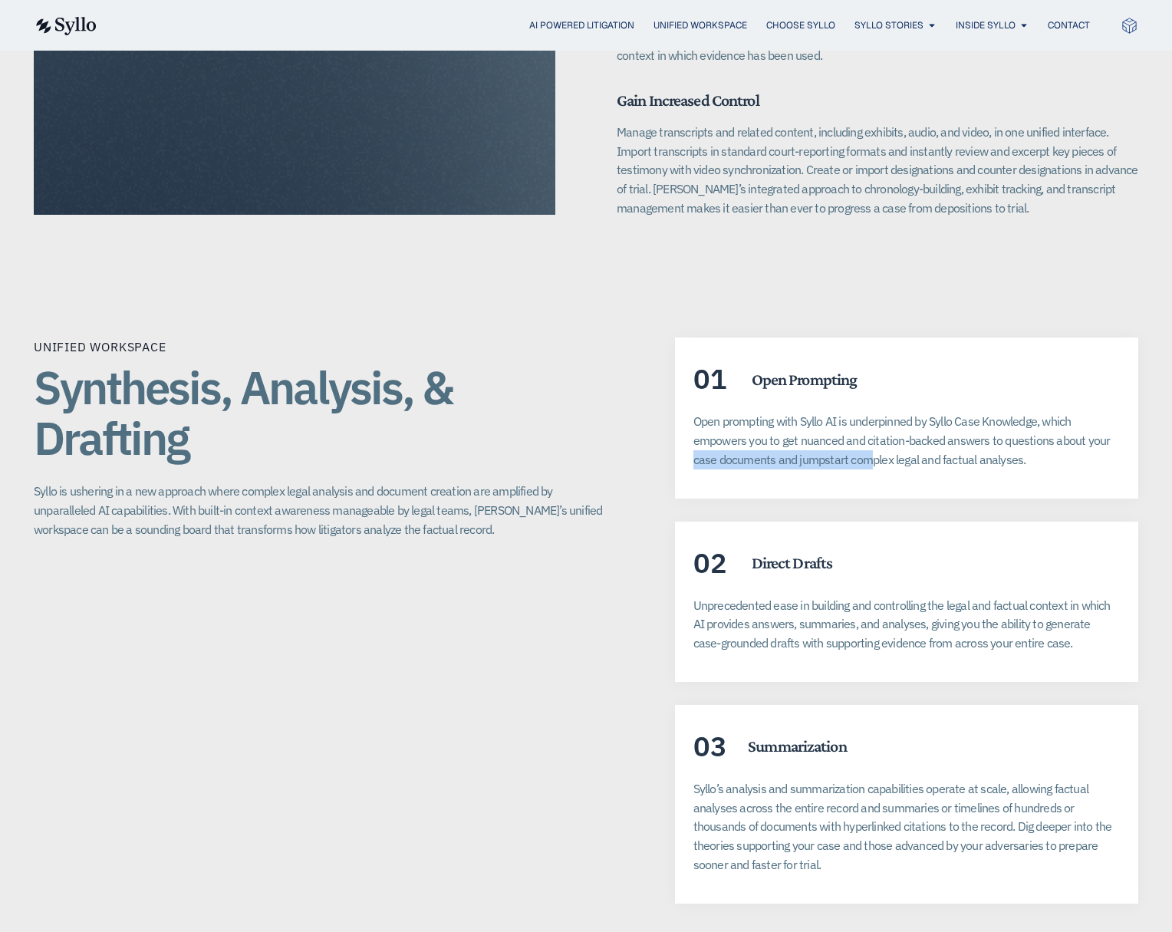
click at [865, 453] on div "01 Open Prompting Open prompting with Syllo AI is underpinned by Syllo Case Kno…" at bounding box center [906, 417] width 463 height 160
click at [1097, 453] on p "Open prompting with Syllo AI is underpinned by Syllo Case Knowledge, which empo…" at bounding box center [906, 440] width 426 height 57
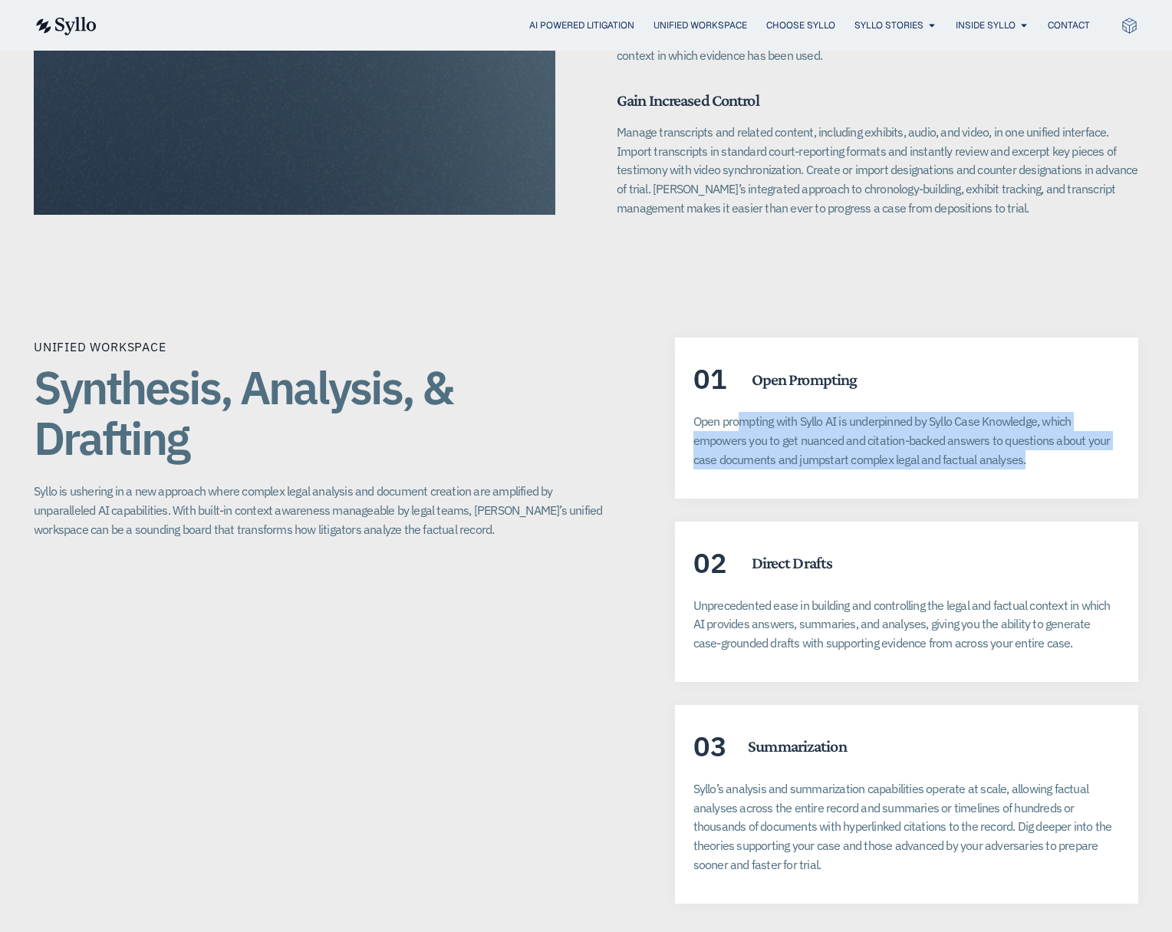
drag, startPoint x: 1040, startPoint y: 463, endPoint x: 740, endPoint y: 428, distance: 302.0
click at [740, 428] on p "Open prompting with Syllo AI is underpinned by Syllo Case Knowledge, which empo…" at bounding box center [906, 440] width 426 height 57
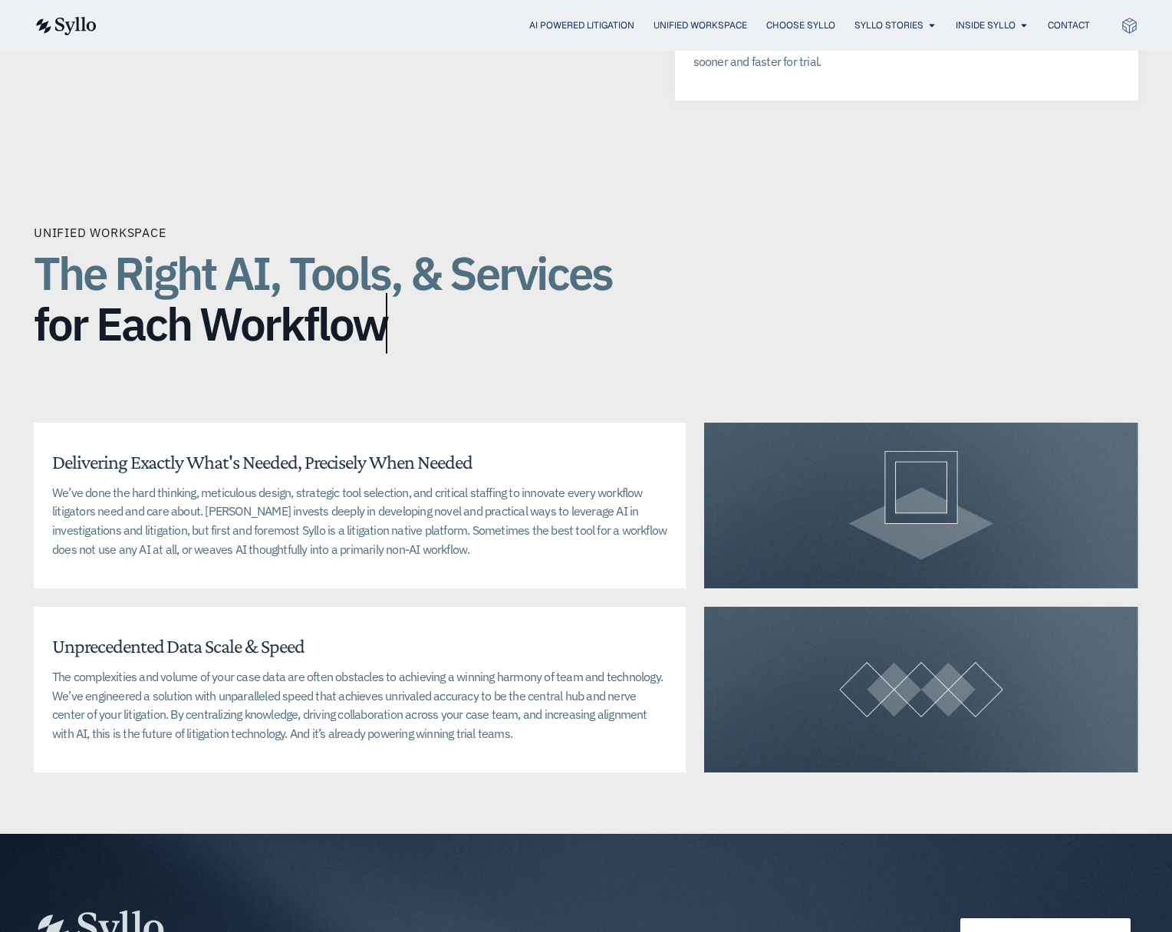
scroll to position [3218, 0]
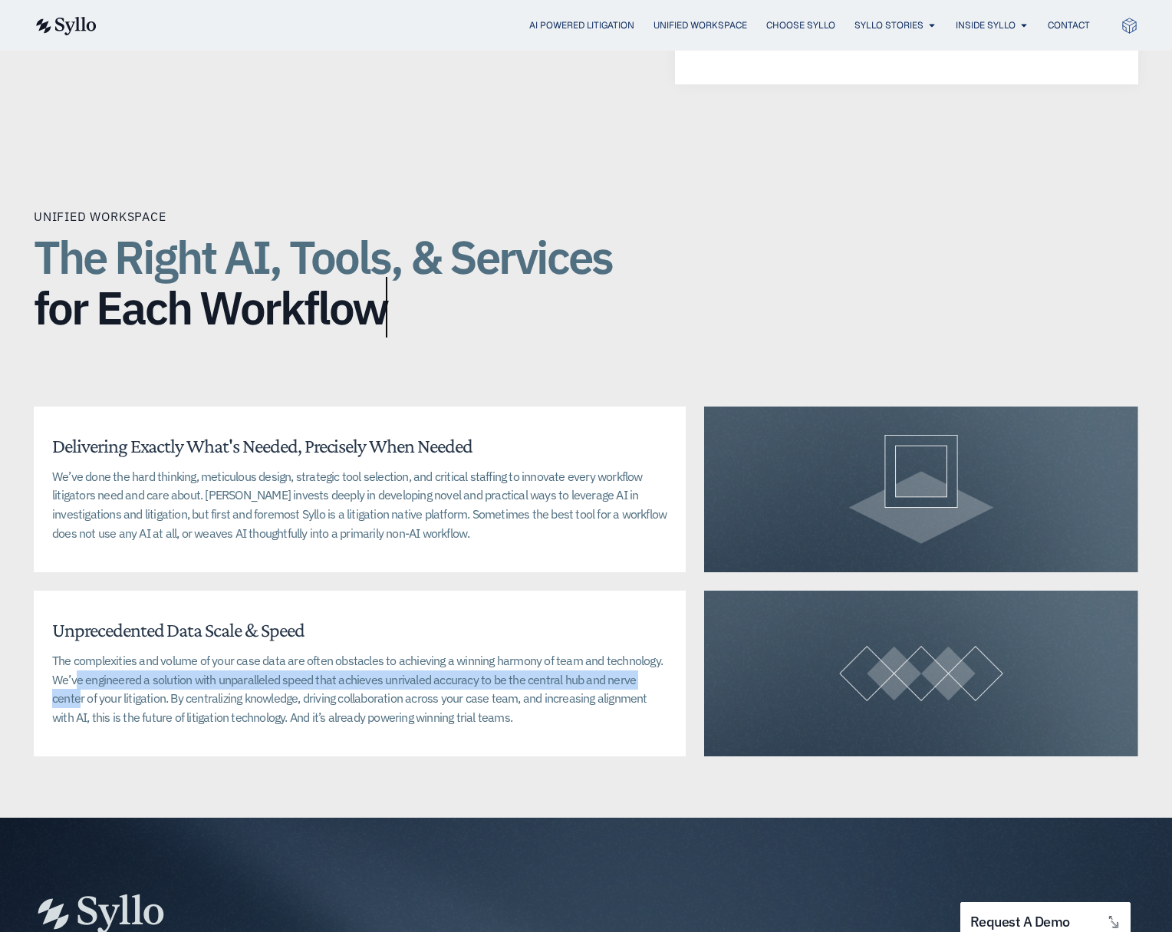
drag, startPoint x: 74, startPoint y: 679, endPoint x: 656, endPoint y: 678, distance: 582.2
click at [656, 678] on p "The complexities and volume of your case data are often obstacles to achieving …" at bounding box center [359, 689] width 615 height 76
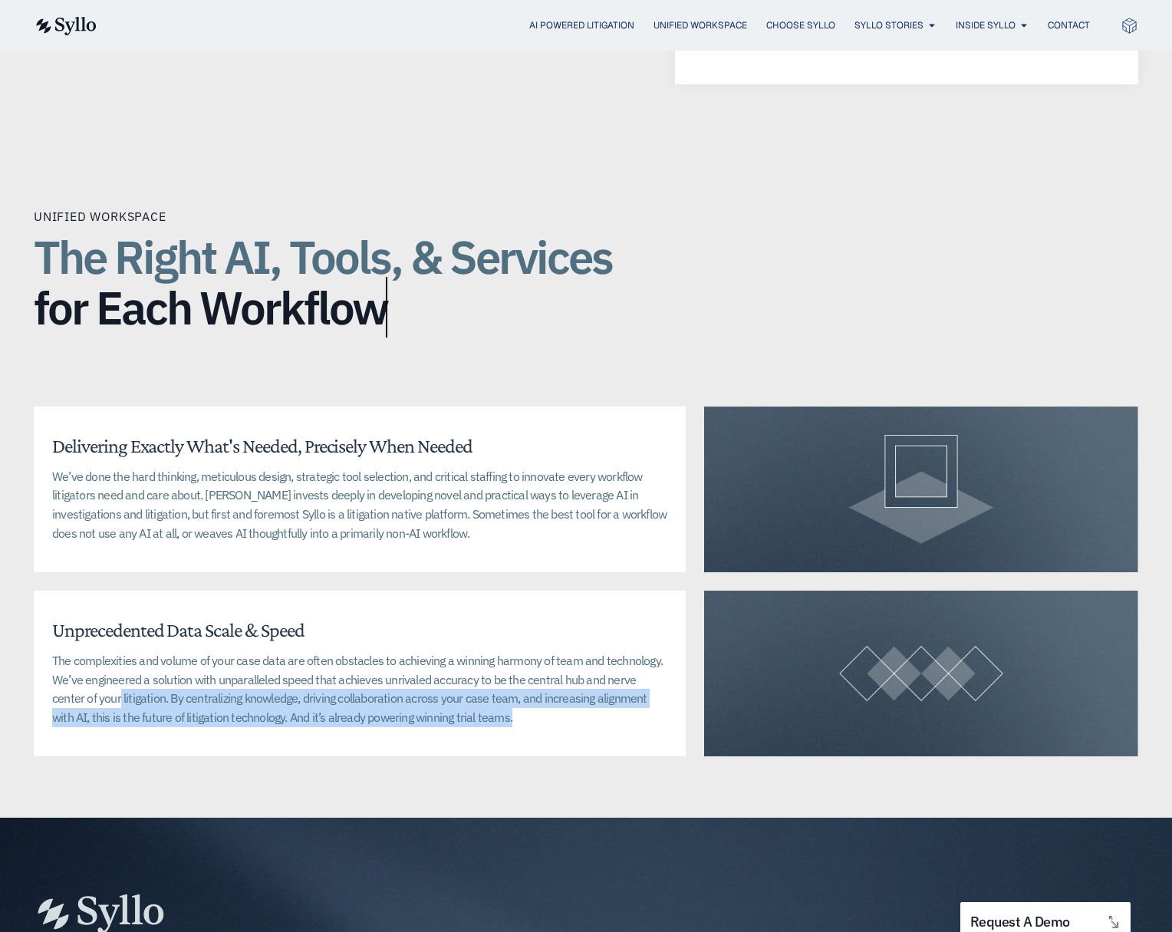
drag, startPoint x: 86, startPoint y: 698, endPoint x: 563, endPoint y: 739, distance: 478.8
click at [563, 746] on div "Unprecedented Data Scale & Speed The complexities and volume of your case data …" at bounding box center [360, 674] width 652 height 166
click at [563, 739] on div "Unprecedented Data Scale & Speed The complexities and volume of your case data …" at bounding box center [360, 674] width 652 height 166
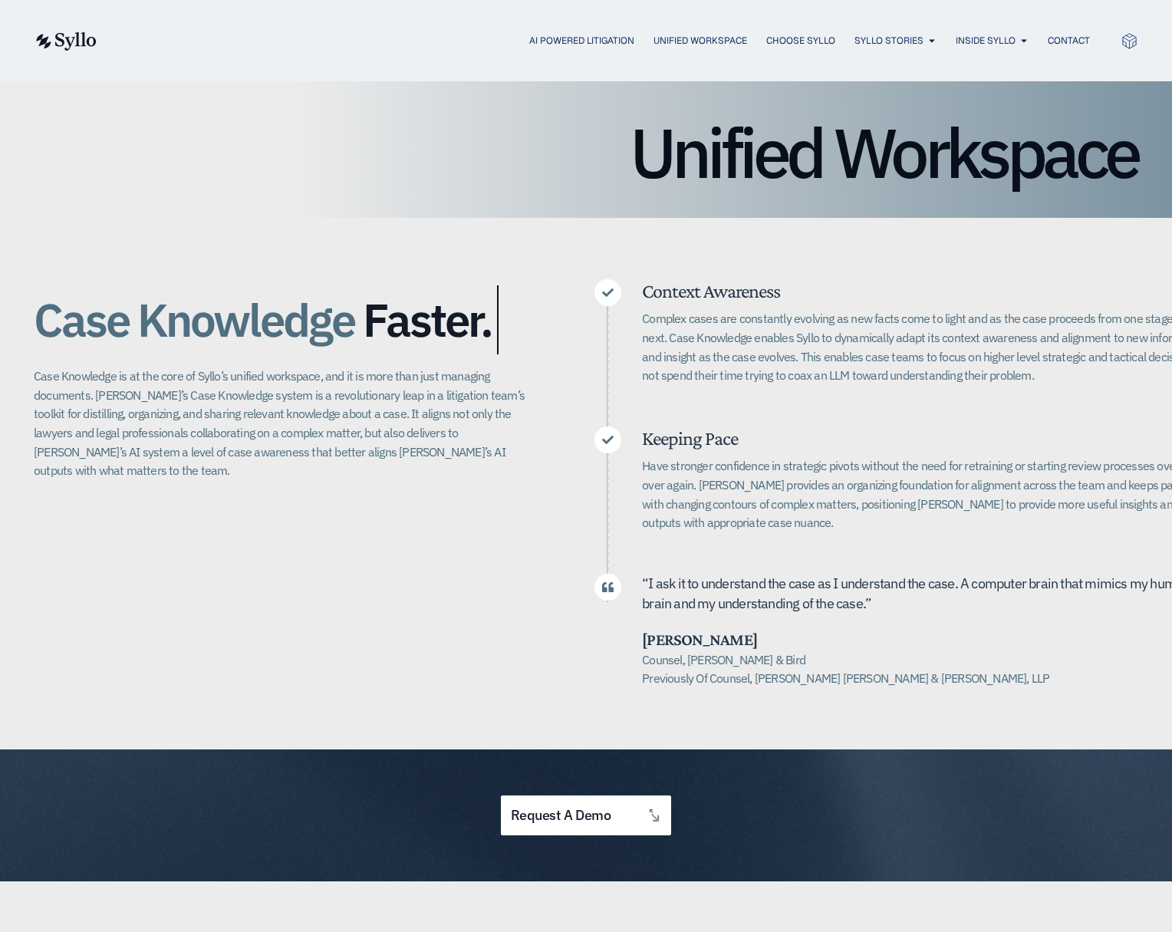
scroll to position [0, 0]
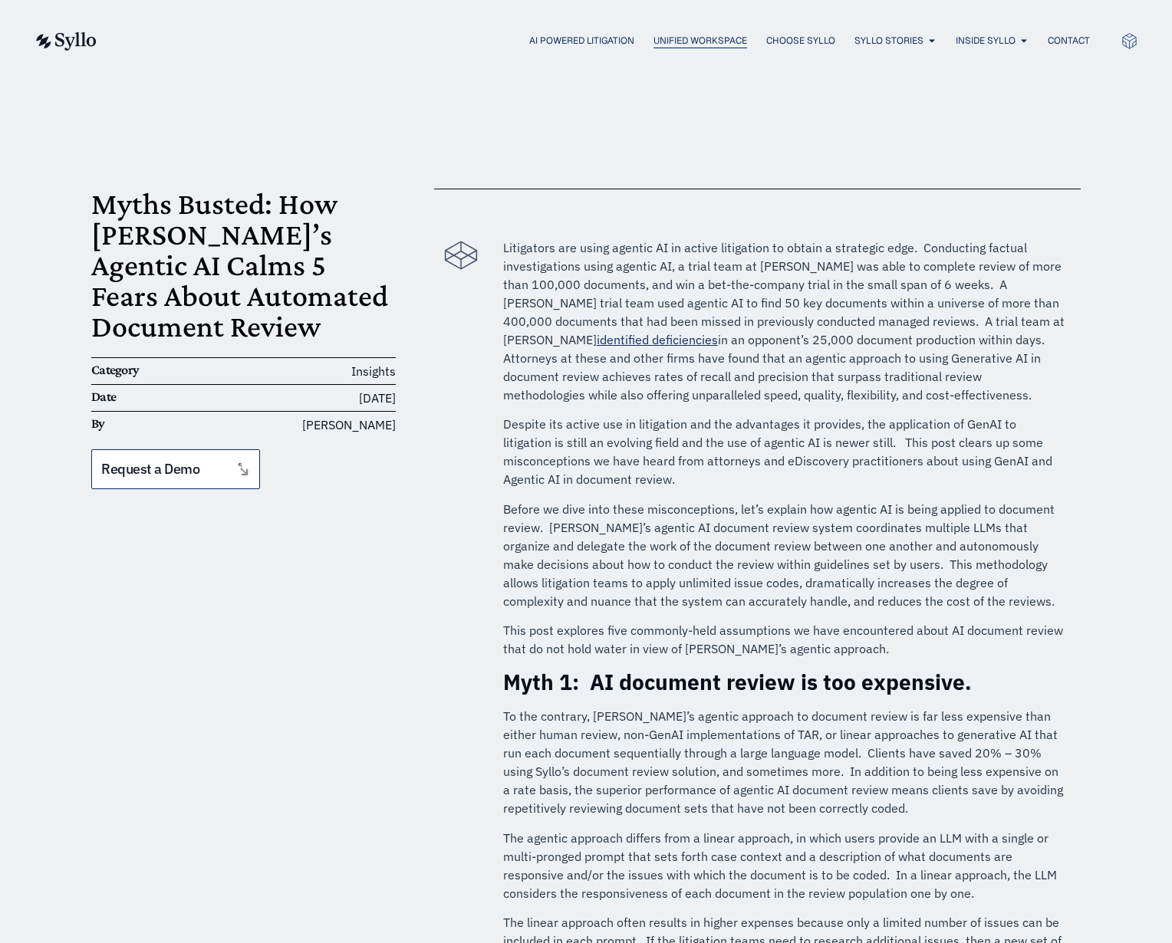
click at [682, 46] on span "Unified Workspace" at bounding box center [701, 41] width 94 height 14
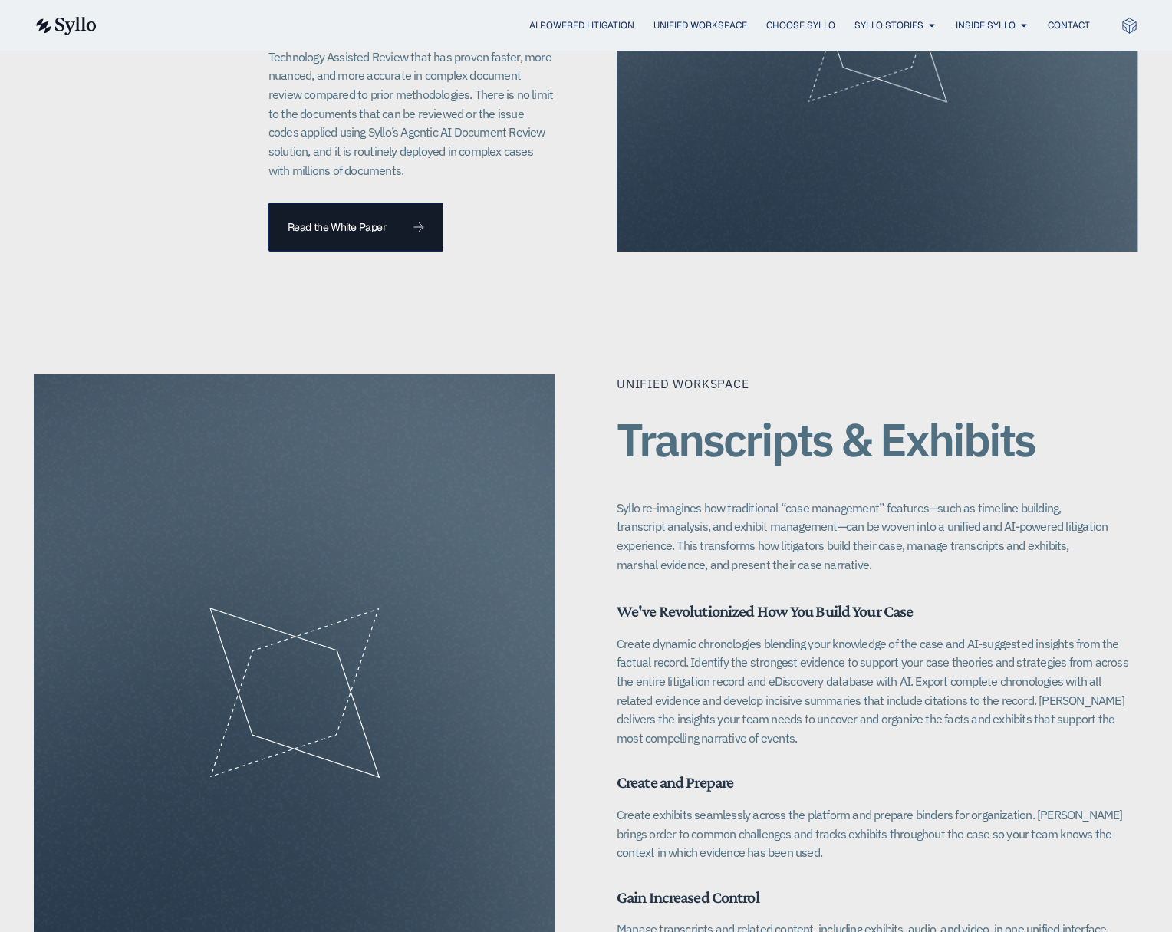
scroll to position [1606, 0]
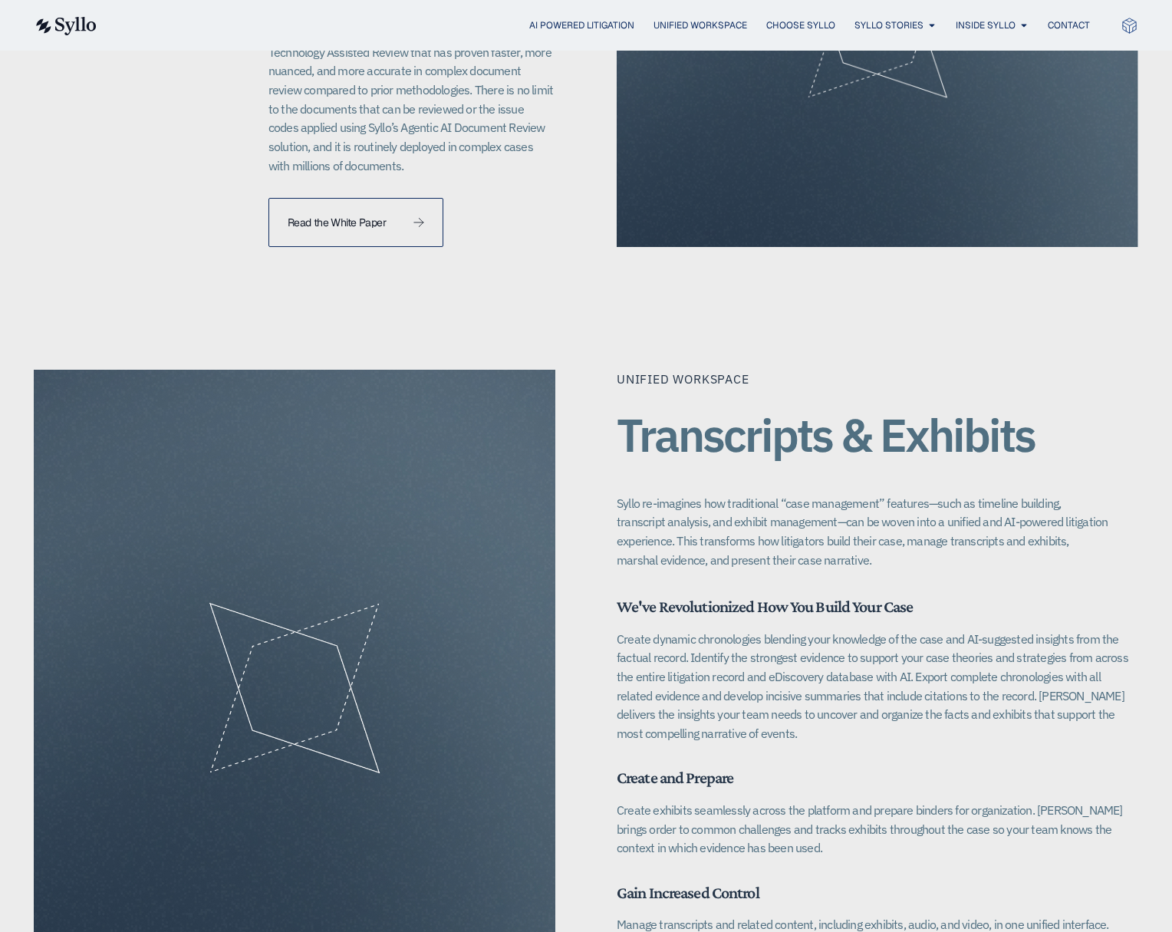
click at [333, 237] on link "Read the White Paper" at bounding box center [355, 222] width 175 height 49
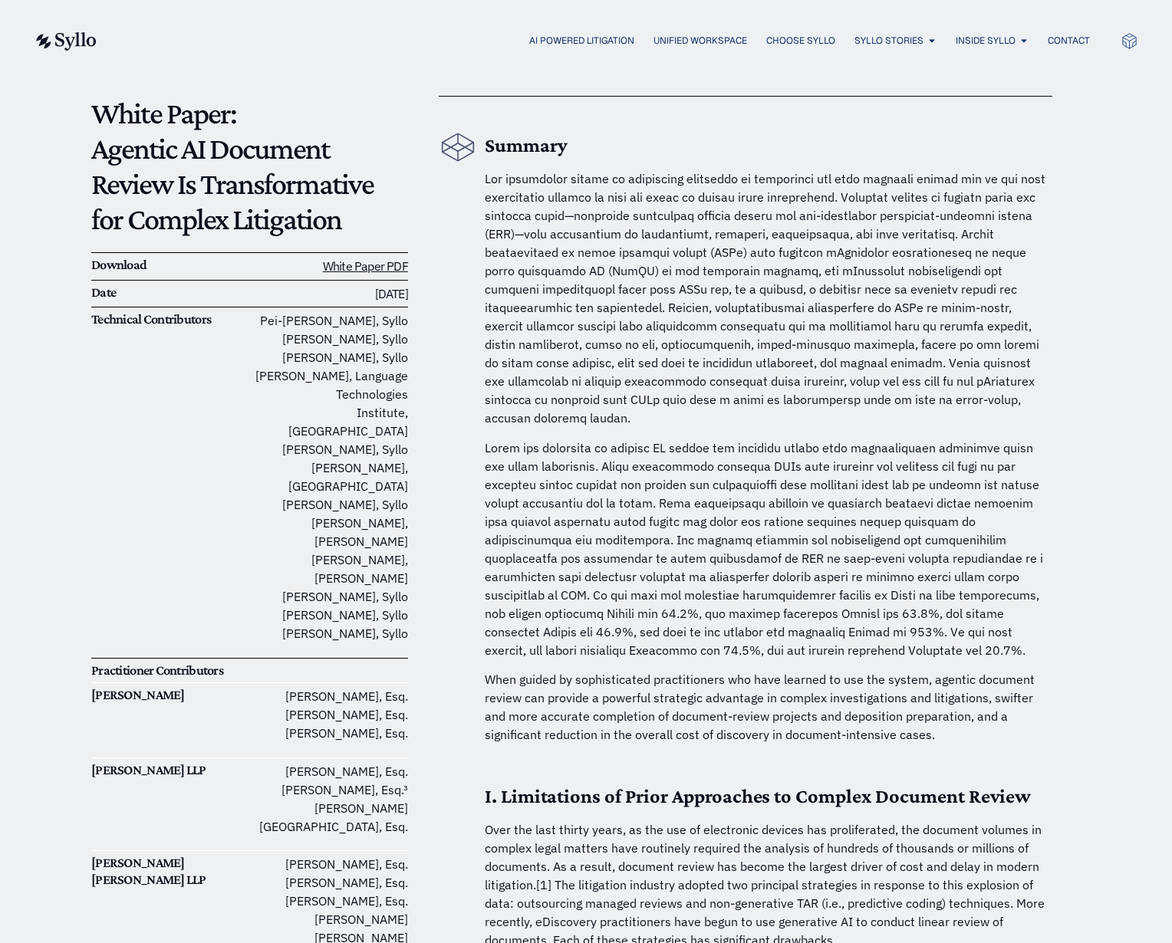
scroll to position [104, 0]
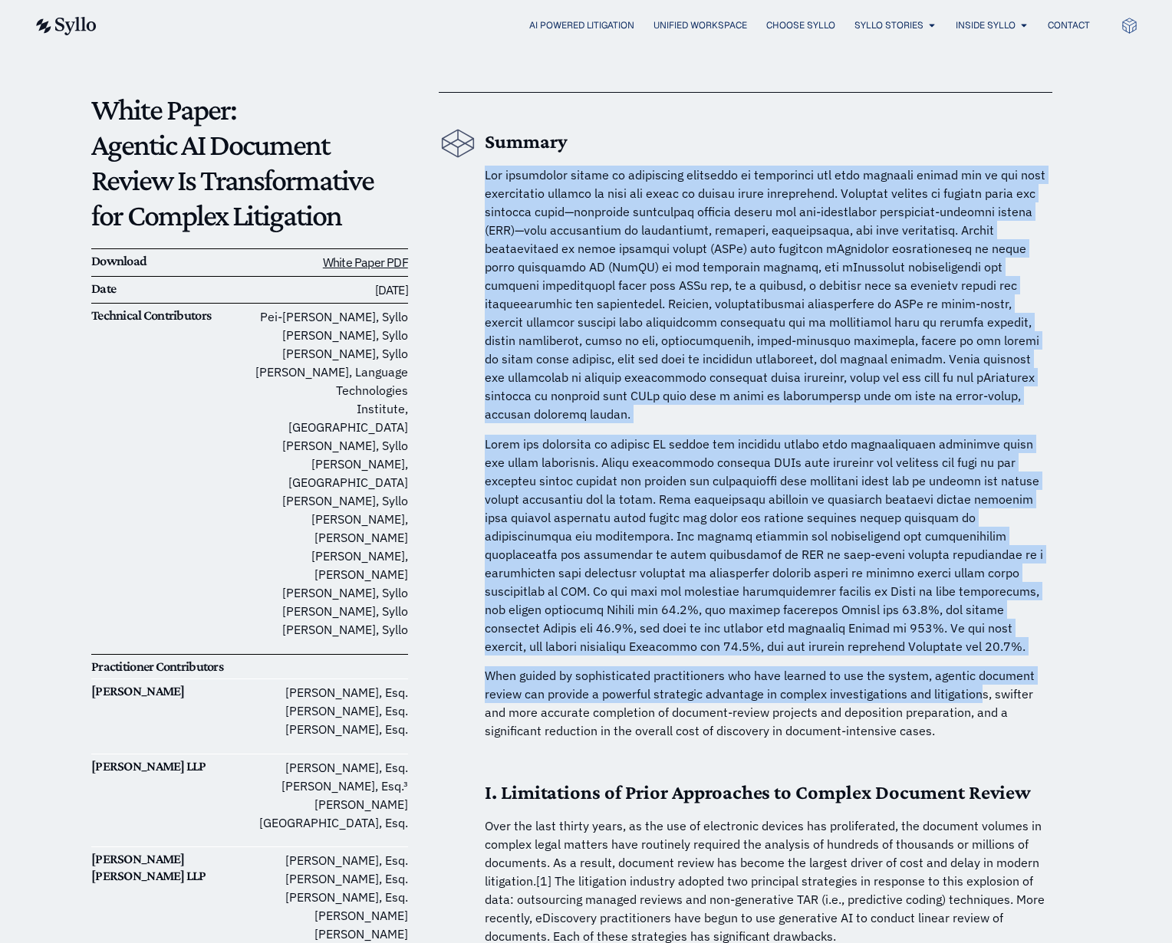
drag, startPoint x: 545, startPoint y: 158, endPoint x: 977, endPoint y: 670, distance: 670.0
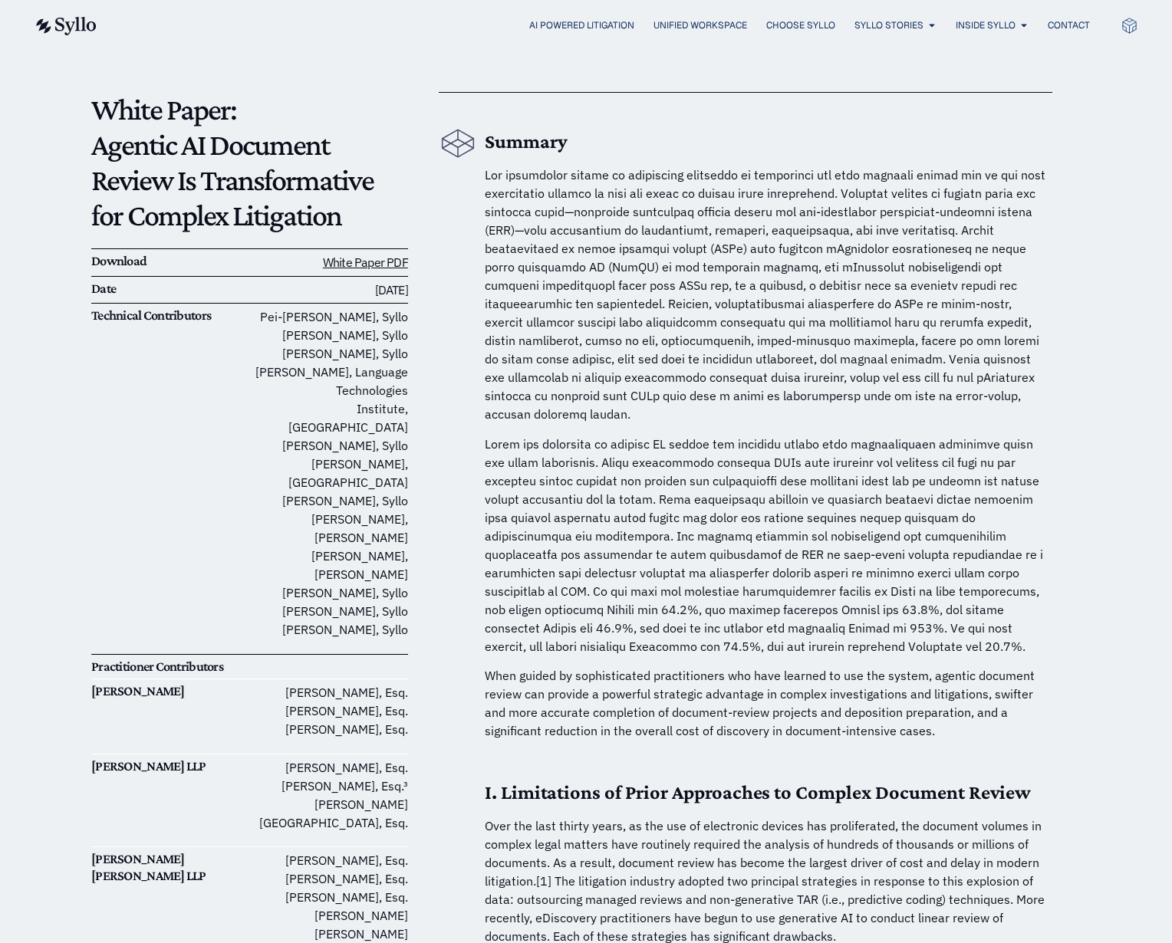
click at [977, 668] on p "When guided by sophisticated practitioners who have learned to use the system, …" at bounding box center [769, 704] width 568 height 74
drag, startPoint x: 515, startPoint y: 166, endPoint x: 905, endPoint y: 459, distance: 488.0
click at [903, 458] on p at bounding box center [769, 545] width 568 height 221
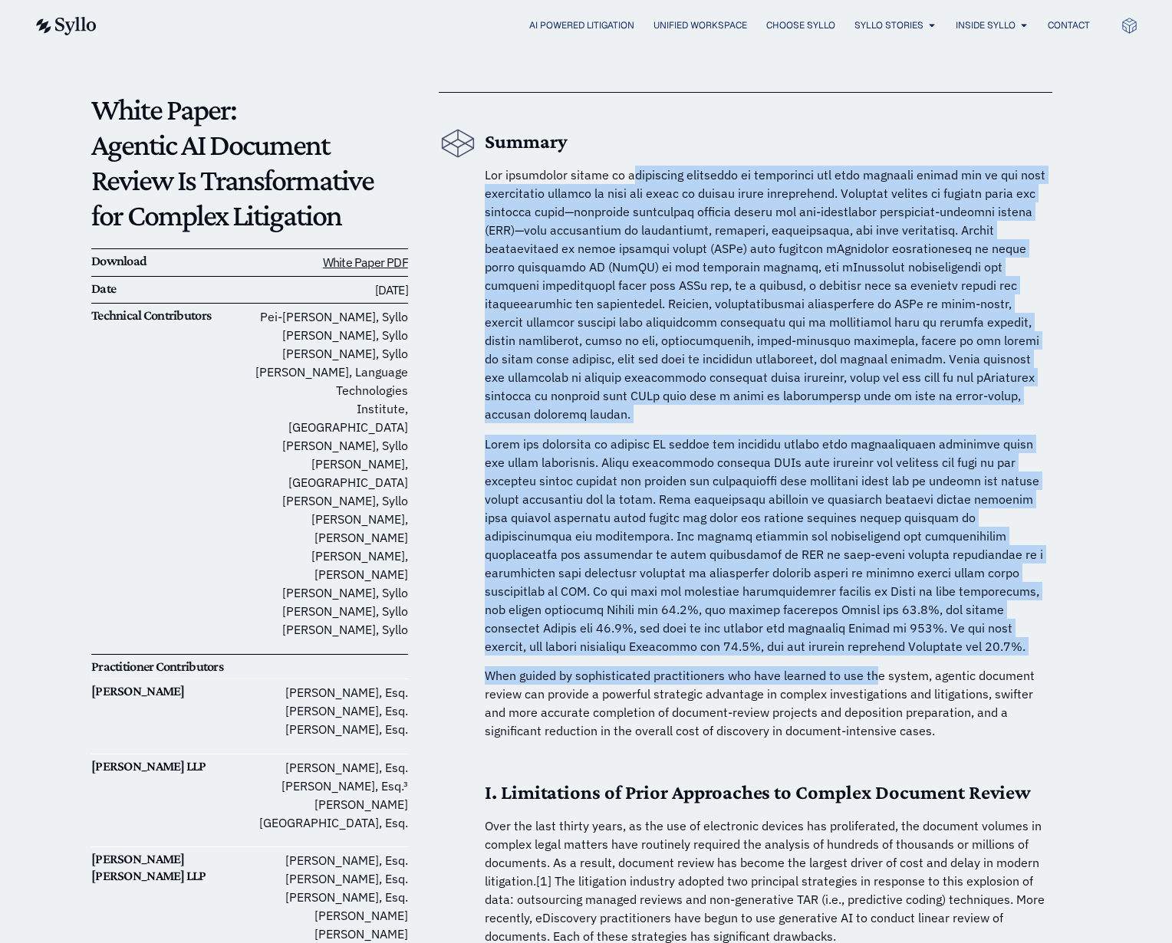
drag, startPoint x: 872, startPoint y: 656, endPoint x: 633, endPoint y: 172, distance: 539.9
click at [633, 172] on span at bounding box center [765, 294] width 561 height 255
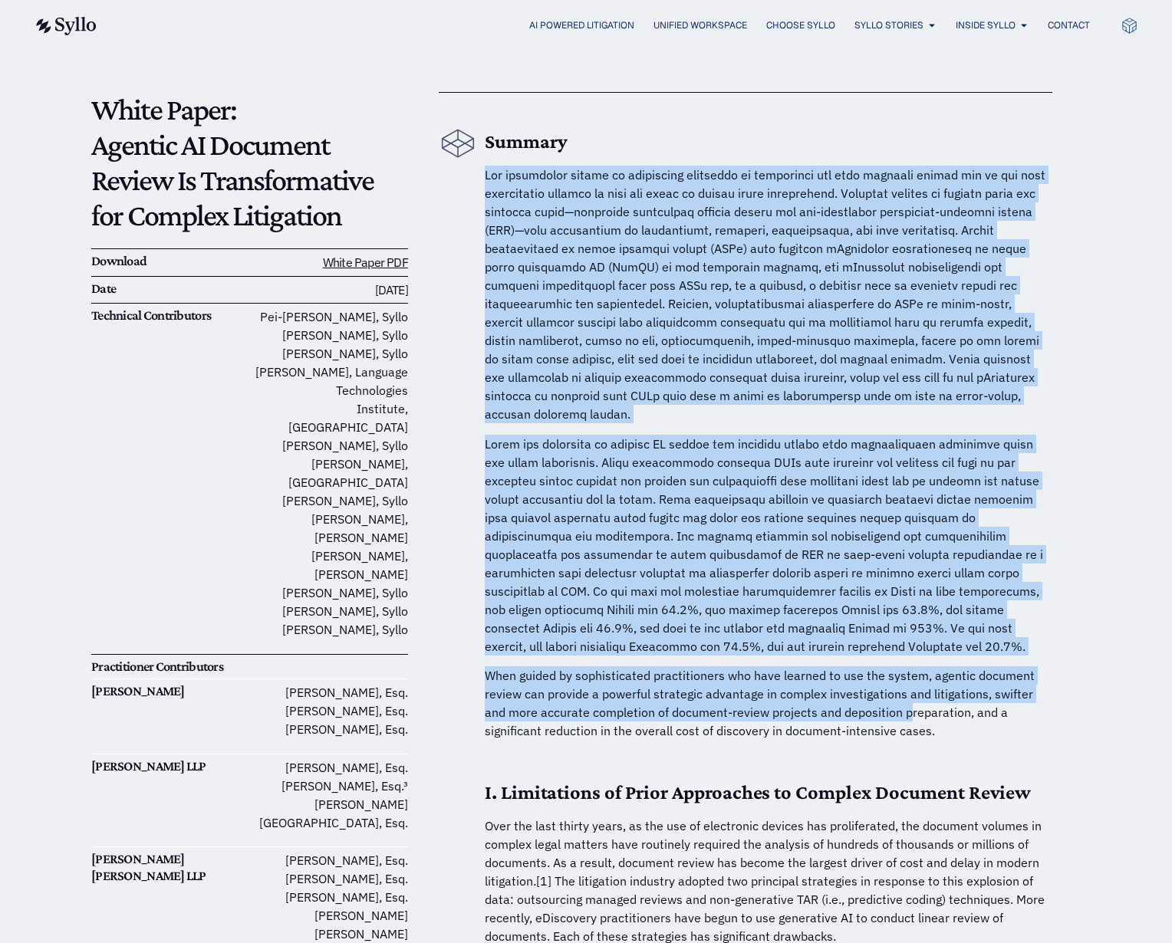
drag, startPoint x: 520, startPoint y: 164, endPoint x: 888, endPoint y: 688, distance: 640.3
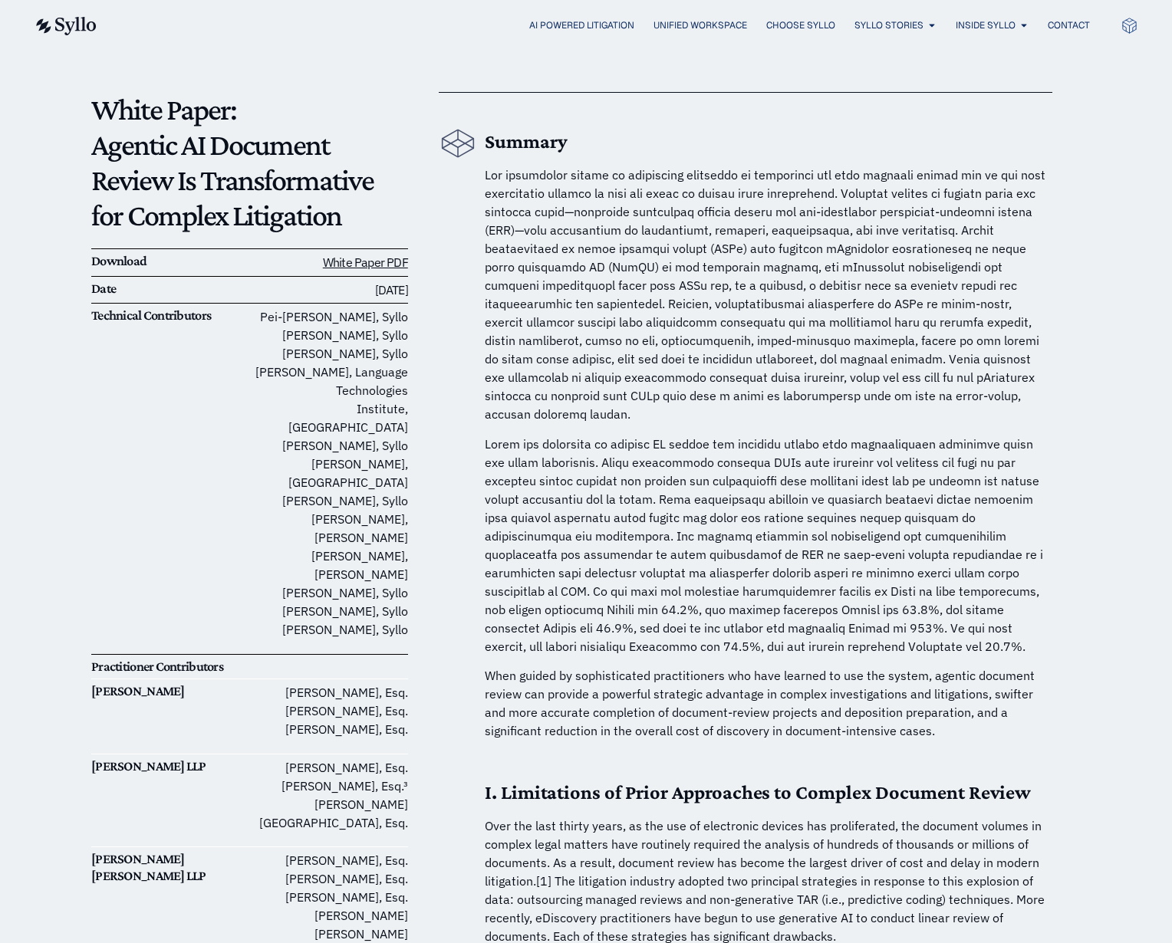
click at [904, 690] on p "When guided by sophisticated practitioners who have learned to use the system, …" at bounding box center [769, 704] width 568 height 74
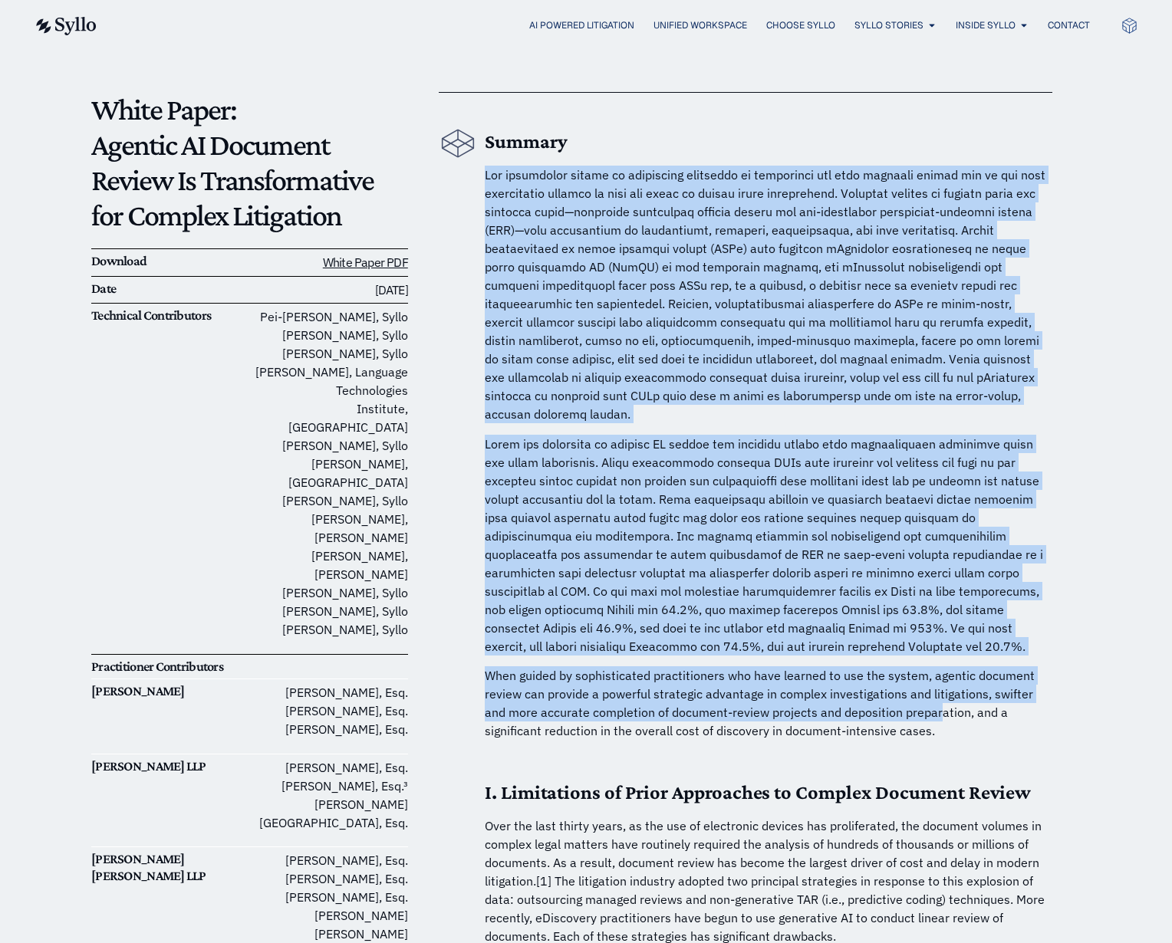
drag, startPoint x: 914, startPoint y: 690, endPoint x: 759, endPoint y: 156, distance: 556.6
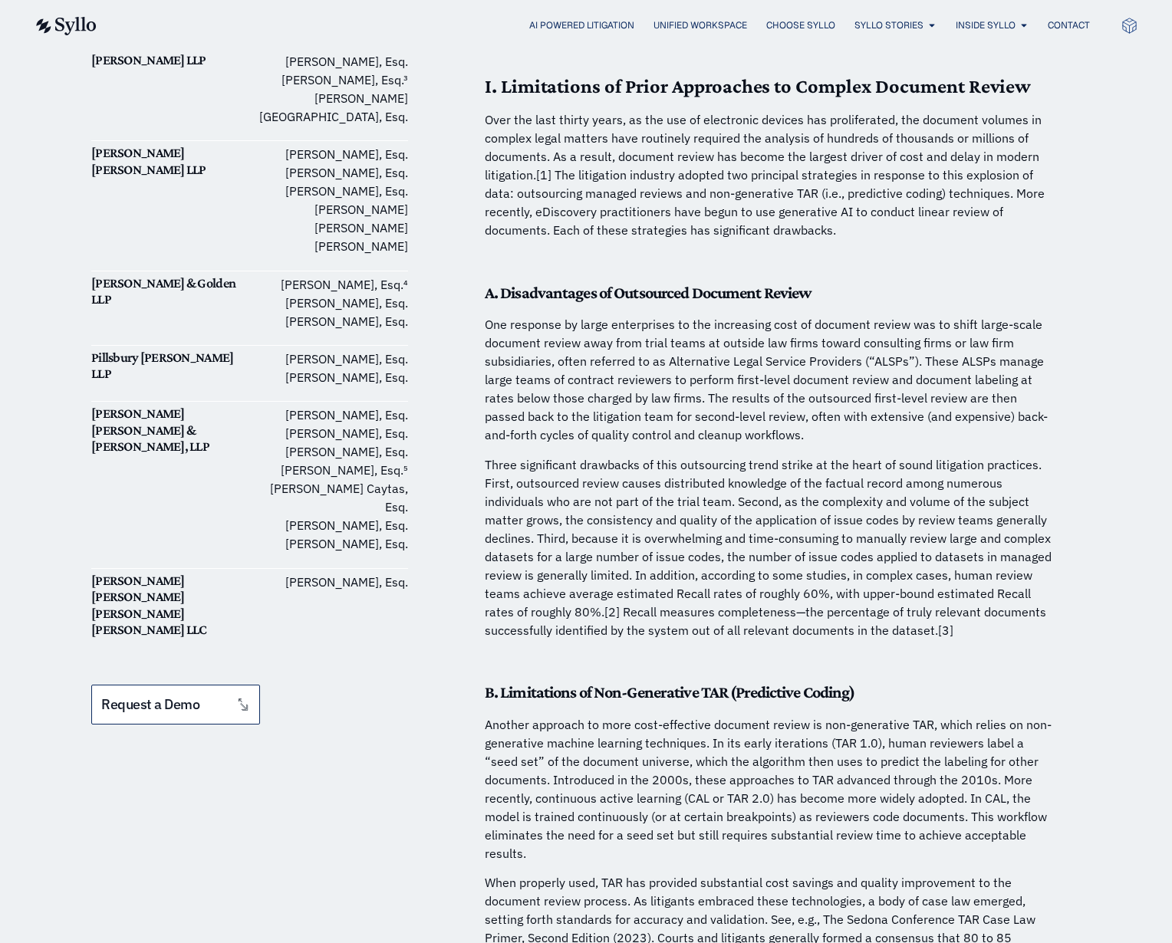
scroll to position [812, 0]
drag, startPoint x: 717, startPoint y: 117, endPoint x: 752, endPoint y: 99, distance: 39.8
click at [738, 109] on p "Over the last thirty years, as the use of electronic devices has proliferated, …" at bounding box center [769, 173] width 568 height 129
drag, startPoint x: 755, startPoint y: 98, endPoint x: 884, endPoint y: 226, distance: 181.7
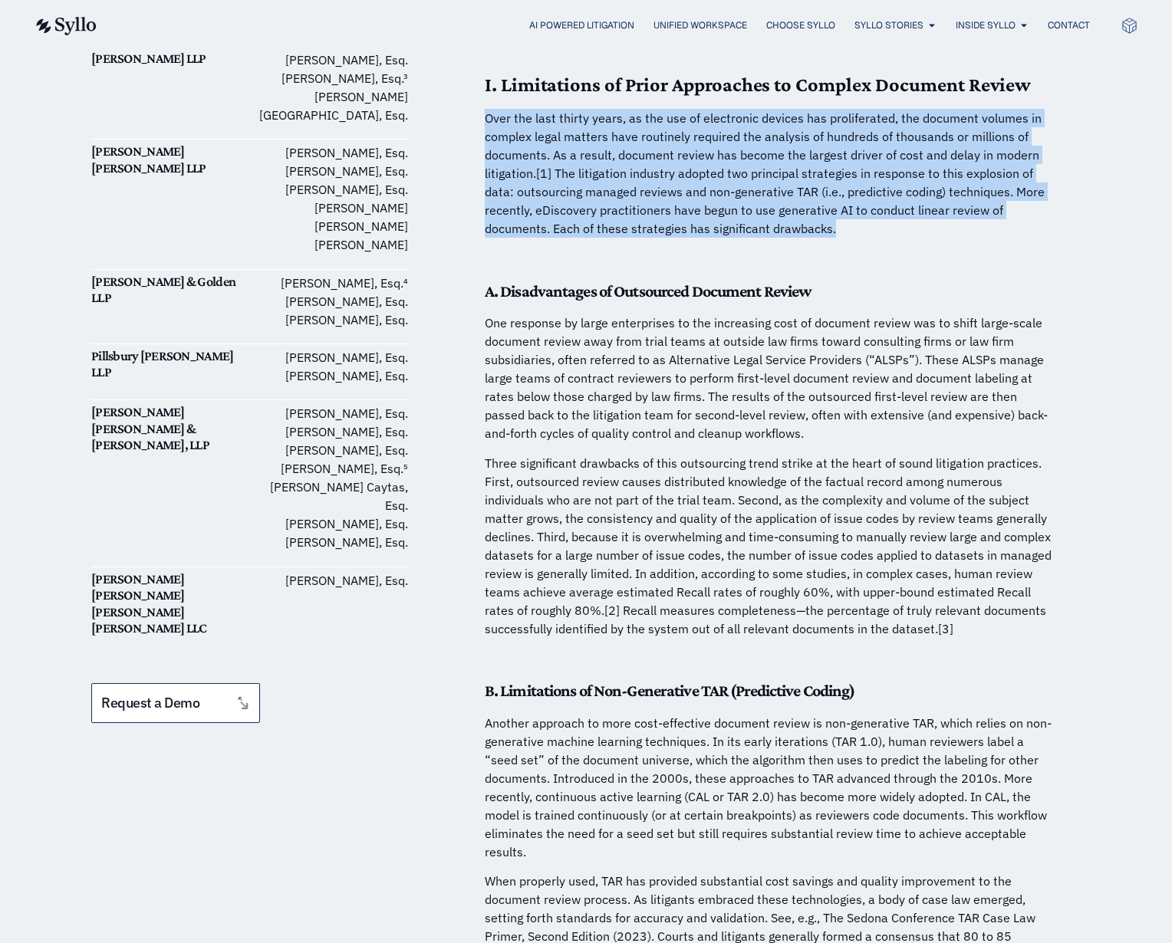
drag, startPoint x: 812, startPoint y: 182, endPoint x: 488, endPoint y: 100, distance: 334.7
click at [488, 109] on p "Over the last thirty years, as the use of electronic devices has proliferated, …" at bounding box center [769, 173] width 568 height 129
click at [489, 109] on p "Over the last thirty years, as the use of electronic devices has proliferated, …" at bounding box center [769, 173] width 568 height 129
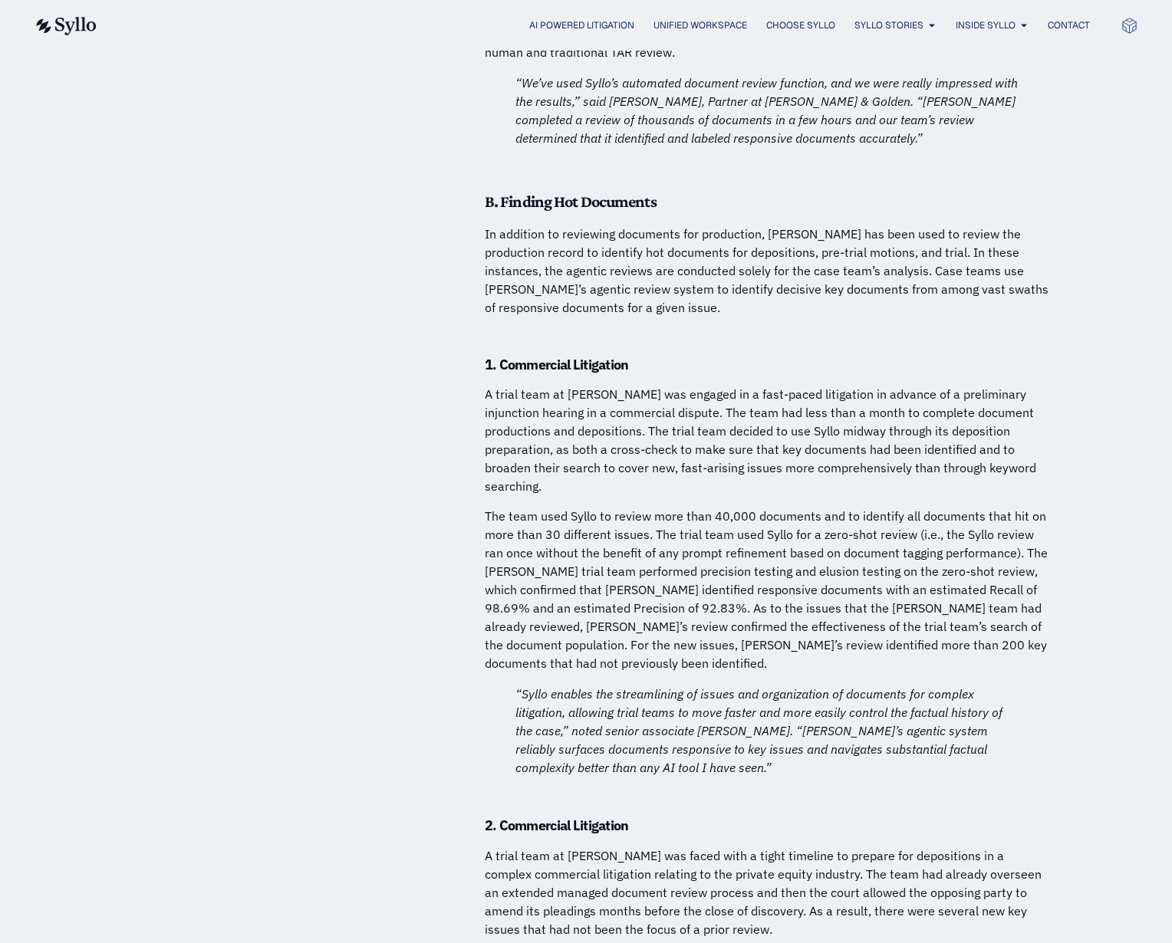
scroll to position [7340, 0]
